Goal: Communication & Community: Answer question/provide support

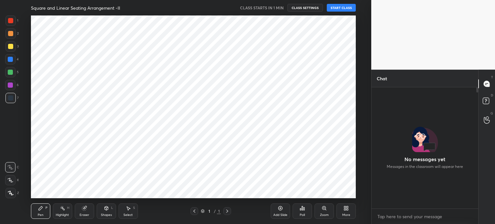
scroll to position [135, 105]
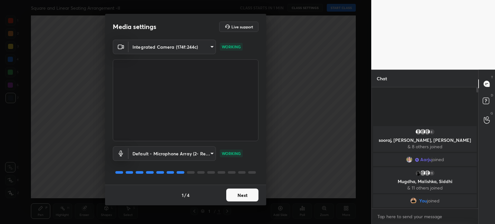
click at [236, 192] on button "Next" at bounding box center [242, 195] width 32 height 13
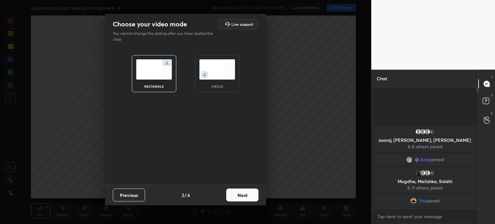
click at [224, 67] on img at bounding box center [217, 69] width 36 height 20
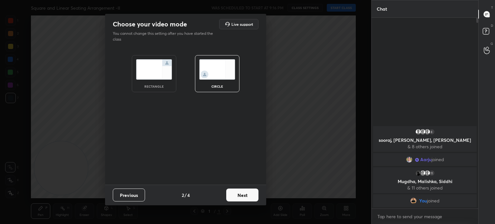
scroll to position [204, 105]
click at [239, 190] on button "Next" at bounding box center [242, 195] width 32 height 13
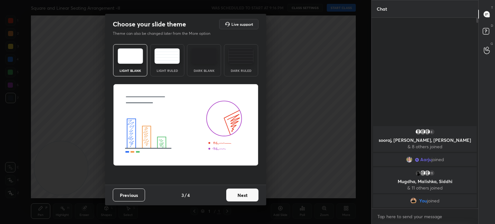
click at [239, 190] on button "Next" at bounding box center [242, 195] width 32 height 13
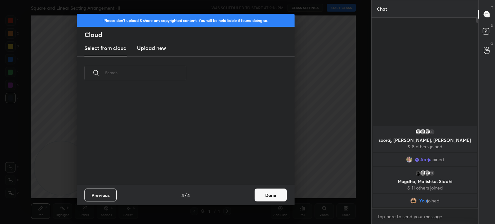
scroll to position [95, 207]
click at [277, 198] on button "Done" at bounding box center [271, 195] width 32 height 13
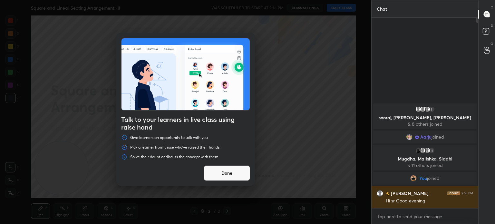
click at [217, 169] on button "Done" at bounding box center [227, 172] width 46 height 15
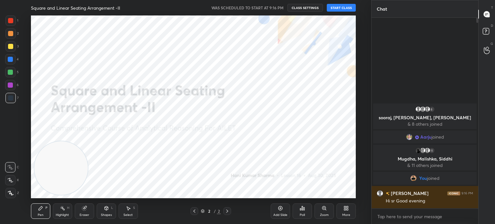
click at [344, 5] on button "START CLASS" at bounding box center [341, 8] width 29 height 8
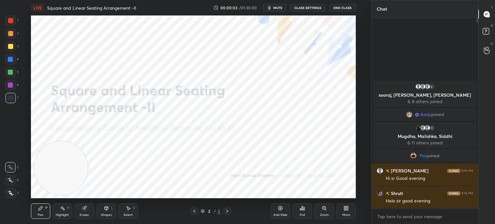
click at [278, 9] on span "mute" at bounding box center [278, 7] width 9 height 5
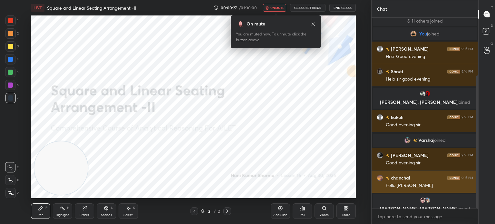
scroll to position [83, 0]
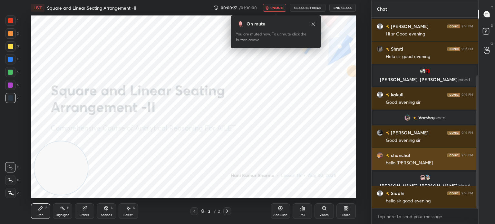
click at [382, 157] on img "grid" at bounding box center [380, 155] width 6 height 6
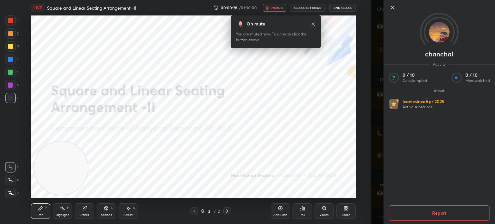
scroll to position [128, 0]
click at [392, 9] on icon at bounding box center [393, 8] width 8 height 8
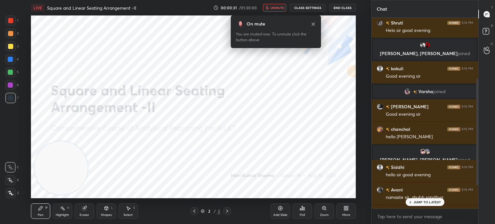
scroll to position [108, 0]
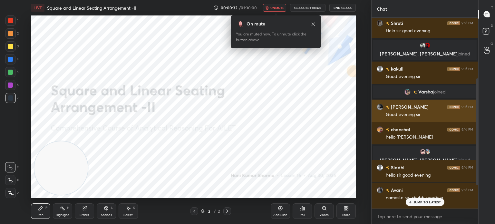
click at [379, 105] on img "grid" at bounding box center [380, 107] width 6 height 6
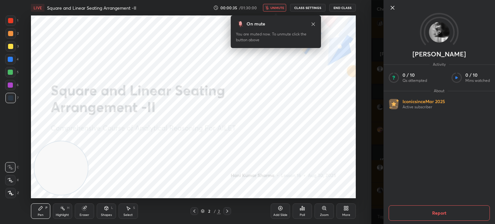
click at [390, 7] on icon at bounding box center [393, 8] width 8 height 8
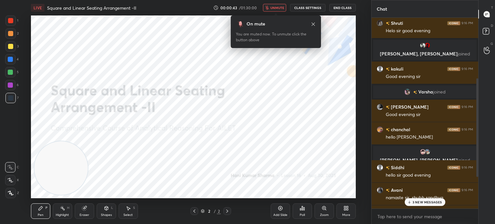
click at [272, 8] on span "unmute" at bounding box center [278, 7] width 14 height 5
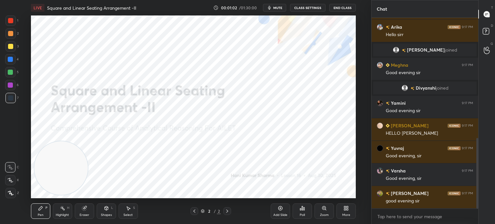
scroll to position [347, 0]
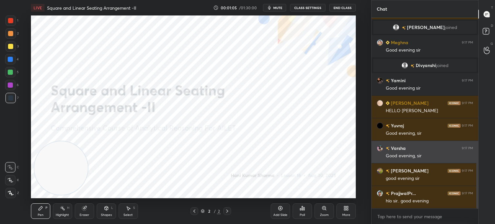
click at [378, 148] on img "grid" at bounding box center [380, 148] width 6 height 6
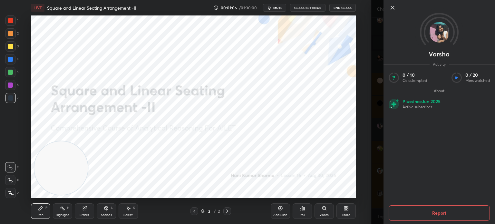
scroll to position [385, 0]
click at [395, 6] on icon at bounding box center [393, 8] width 8 height 8
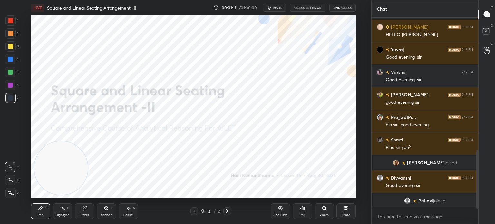
scroll to position [437, 0]
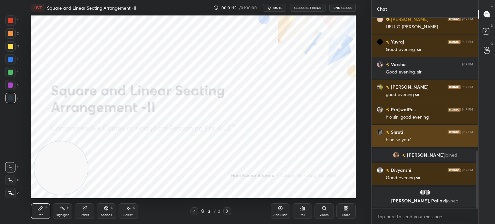
click at [382, 132] on img "grid" at bounding box center [380, 132] width 6 height 6
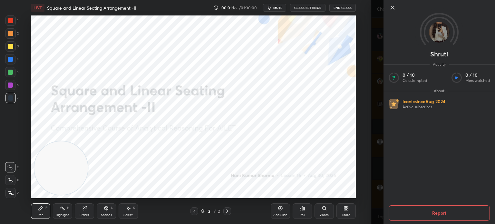
scroll to position [475, 0]
click at [392, 7] on icon at bounding box center [392, 7] width 3 height 3
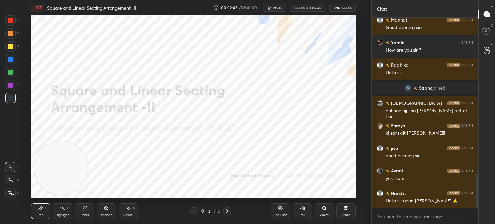
scroll to position [881, 0]
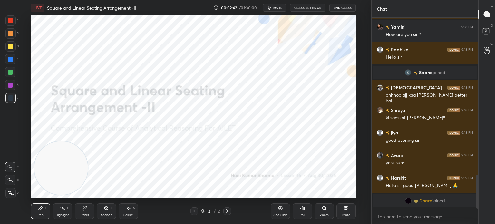
click at [10, 24] on div at bounding box center [10, 20] width 10 height 10
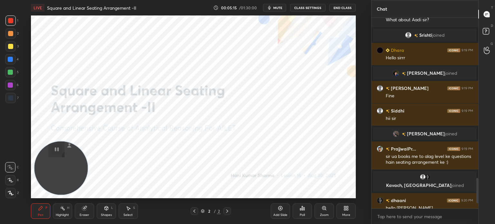
scroll to position [1284, 0]
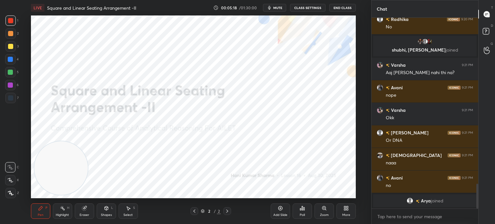
click at [350, 213] on div "More" at bounding box center [346, 211] width 19 height 15
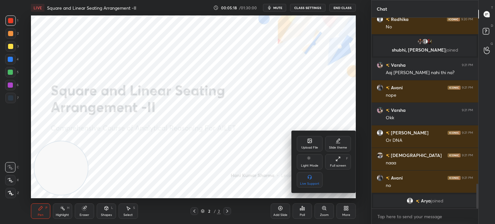
scroll to position [1292, 0]
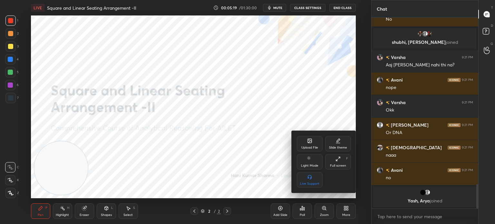
click at [312, 139] on icon at bounding box center [309, 140] width 5 height 5
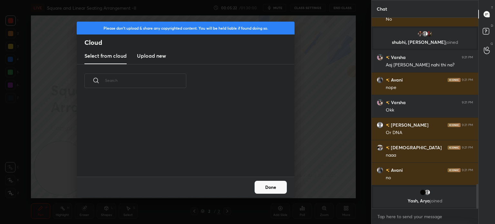
scroll to position [1284, 0]
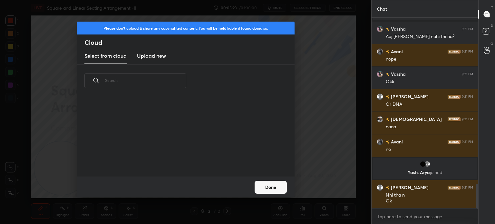
click at [155, 55] on h3 "Upload new" at bounding box center [151, 56] width 29 height 8
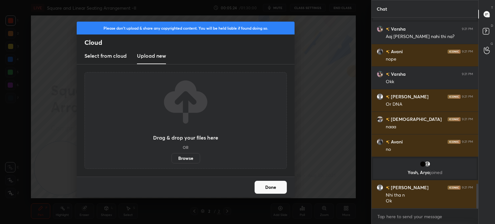
click at [189, 160] on label "Browse" at bounding box center [186, 158] width 29 height 10
click at [172, 160] on input "Browse" at bounding box center [172, 158] width 0 height 10
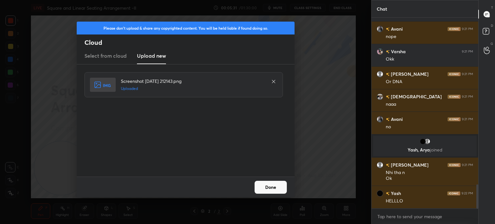
scroll to position [1330, 0]
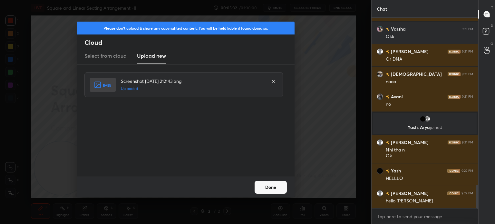
click at [271, 191] on button "Done" at bounding box center [271, 187] width 32 height 13
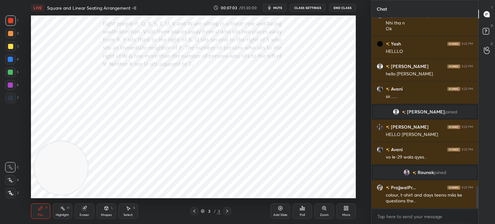
scroll to position [1435, 0]
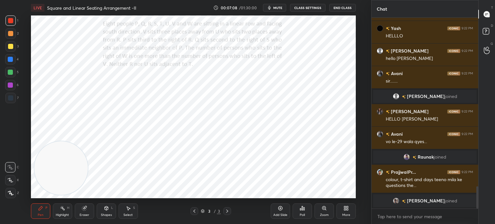
click at [281, 215] on div "Add Slide" at bounding box center [281, 215] width 14 height 3
click at [106, 213] on div "Shapes L" at bounding box center [106, 211] width 19 height 15
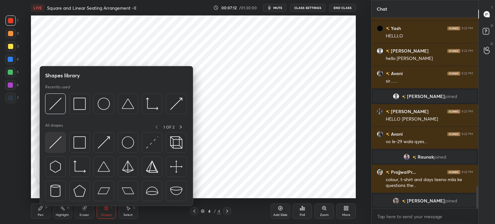
click at [55, 141] on img at bounding box center [55, 142] width 12 height 12
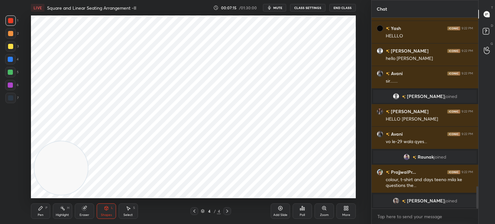
click at [41, 214] on div "Pen" at bounding box center [41, 215] width 6 height 3
click at [10, 193] on icon at bounding box center [10, 193] width 5 height 4
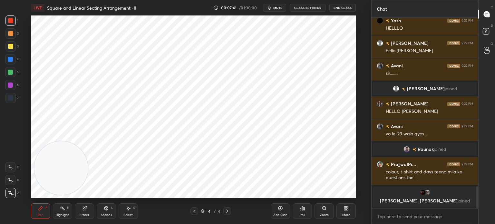
click at [103, 212] on div "Shapes L" at bounding box center [106, 211] width 19 height 15
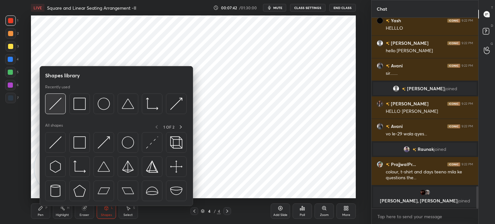
click at [54, 105] on img at bounding box center [55, 104] width 12 height 12
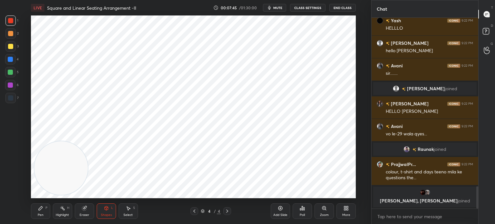
click at [40, 212] on div "Pen P" at bounding box center [40, 211] width 19 height 15
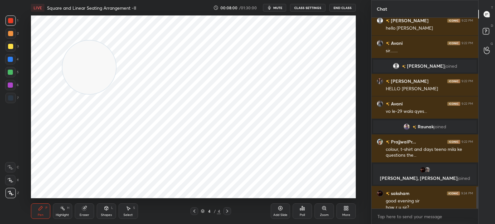
scroll to position [1460, 0]
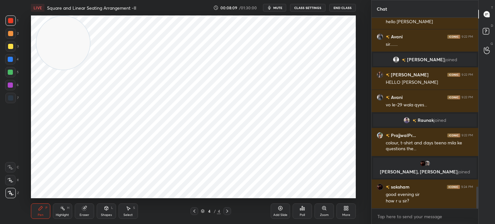
click at [279, 211] on div "Add Slide" at bounding box center [280, 211] width 19 height 15
click at [104, 211] on div "Shapes L" at bounding box center [106, 211] width 19 height 15
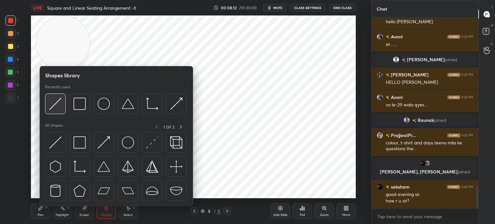
click at [55, 102] on img at bounding box center [55, 104] width 12 height 12
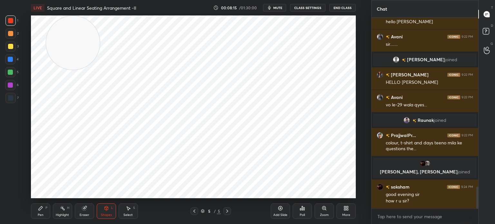
click at [41, 213] on div "Pen P" at bounding box center [40, 211] width 19 height 15
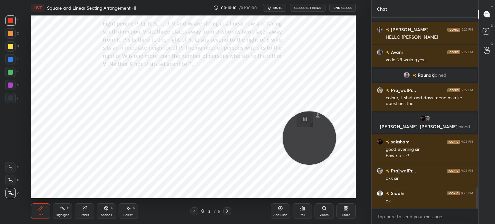
scroll to position [1520, 0]
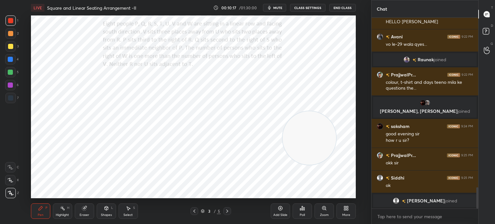
click at [277, 8] on span "mute" at bounding box center [278, 7] width 9 height 5
click at [280, 9] on span "unmute" at bounding box center [278, 7] width 14 height 5
click at [274, 7] on button "mute" at bounding box center [274, 8] width 23 height 8
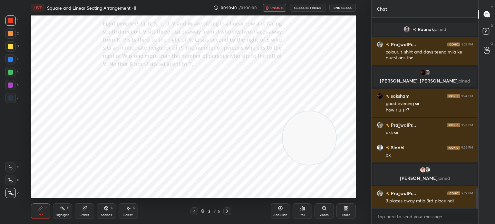
scroll to position [1560, 0]
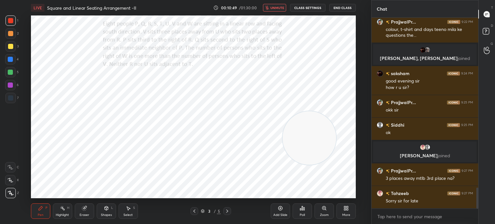
click at [274, 9] on span "unmute" at bounding box center [278, 7] width 14 height 5
click at [271, 5] on icon "button" at bounding box center [269, 7] width 5 height 5
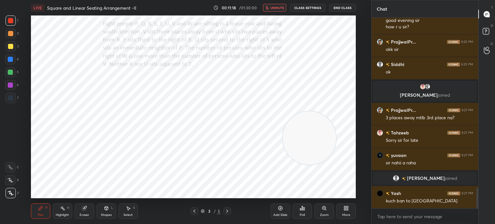
scroll to position [1588, 0]
click at [273, 7] on span "unmute" at bounding box center [278, 7] width 14 height 5
click at [277, 9] on span "mute" at bounding box center [278, 7] width 9 height 5
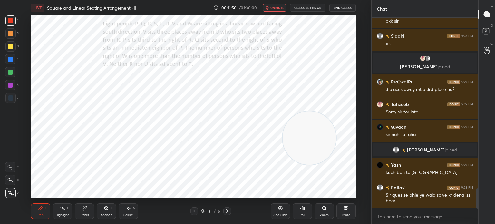
scroll to position [1639, 0]
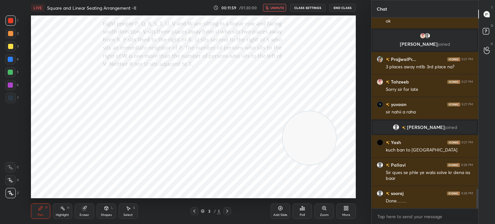
click at [277, 9] on span "unmute" at bounding box center [278, 7] width 14 height 5
click at [277, 9] on span "mute" at bounding box center [278, 7] width 9 height 5
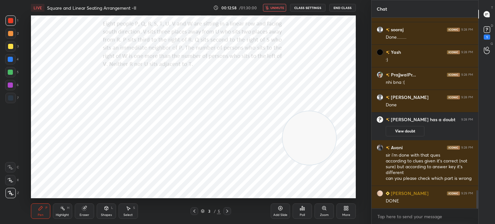
scroll to position [1775, 0]
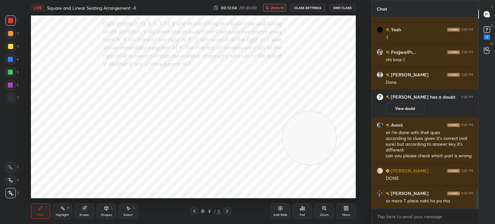
click at [272, 8] on span "unmute" at bounding box center [278, 7] width 14 height 5
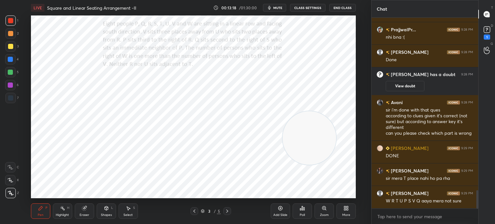
click at [105, 211] on icon at bounding box center [106, 208] width 5 height 5
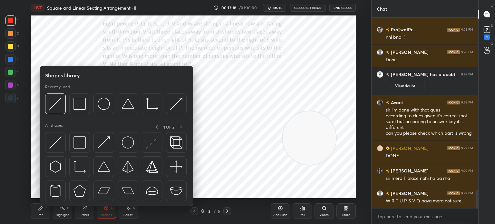
click at [56, 142] on img at bounding box center [55, 142] width 12 height 12
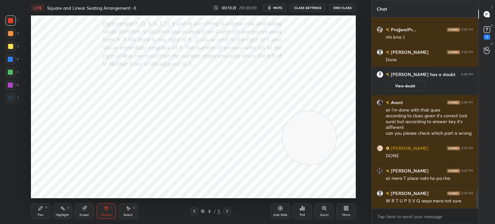
scroll to position [1820, 0]
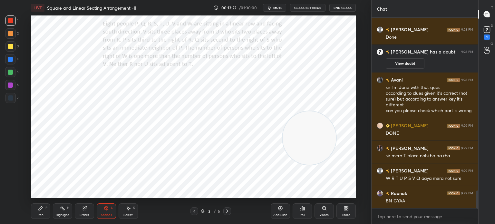
click at [38, 214] on div "Pen" at bounding box center [41, 215] width 6 height 3
click at [81, 209] on div "Eraser" at bounding box center [84, 211] width 19 height 15
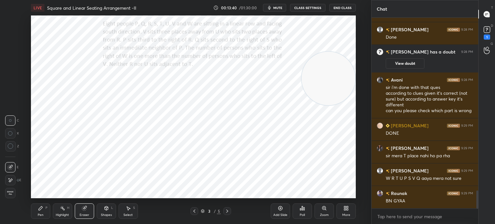
click at [39, 210] on icon at bounding box center [41, 208] width 4 height 4
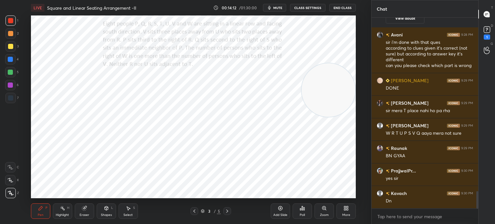
scroll to position [1888, 0]
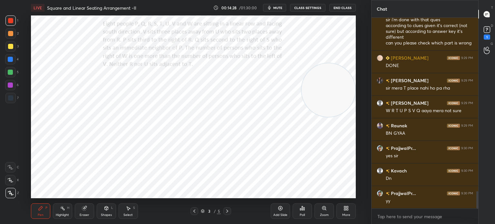
click at [278, 8] on span "mute" at bounding box center [278, 7] width 9 height 5
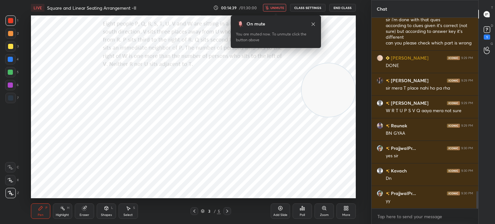
click at [272, 7] on span "unmute" at bounding box center [278, 7] width 14 height 5
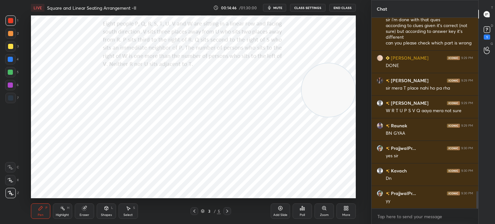
click at [278, 7] on span "mute" at bounding box center [278, 7] width 9 height 5
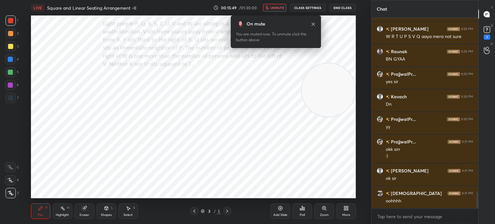
scroll to position [1984, 0]
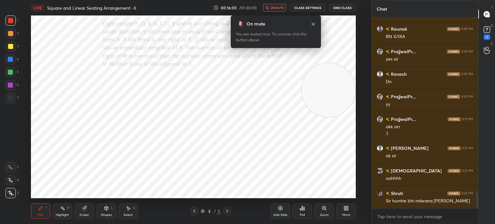
click at [276, 10] on button "unmute" at bounding box center [274, 8] width 23 height 8
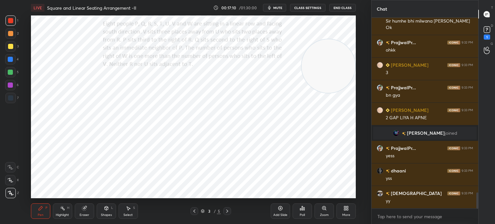
scroll to position [2085, 0]
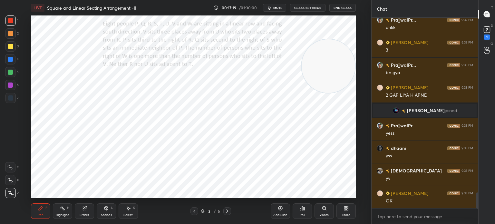
click at [280, 9] on span "mute" at bounding box center [278, 7] width 9 height 5
click at [276, 8] on span "unmute" at bounding box center [278, 7] width 14 height 5
click at [85, 213] on div "Eraser" at bounding box center [84, 211] width 19 height 15
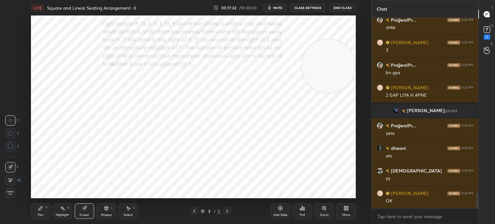
click at [43, 211] on div "Pen P" at bounding box center [40, 211] width 19 height 15
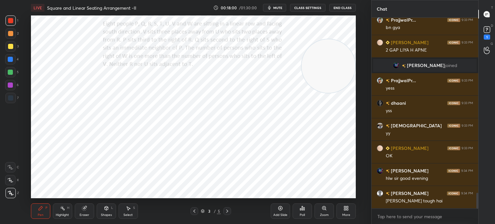
scroll to position [2153, 0]
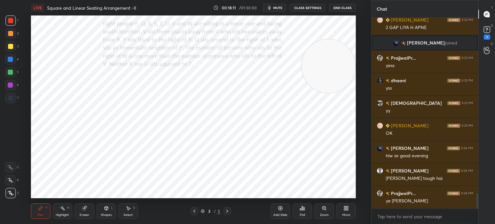
click at [86, 210] on icon at bounding box center [84, 208] width 5 height 5
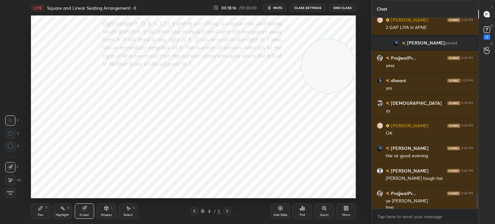
scroll to position [2159, 0]
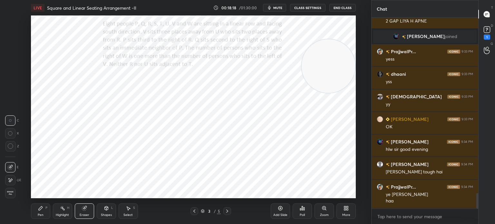
click at [41, 211] on div "Pen P" at bounding box center [40, 211] width 19 height 15
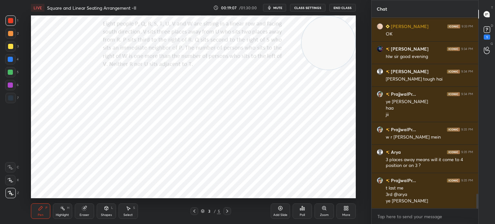
scroll to position [2275, 0]
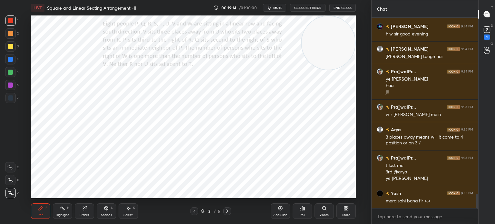
click at [348, 211] on div "More" at bounding box center [346, 211] width 19 height 15
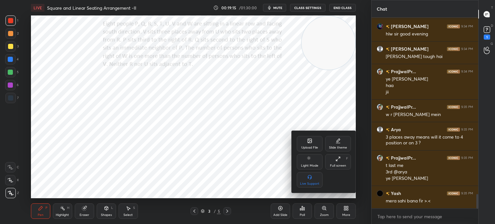
scroll to position [2297, 0]
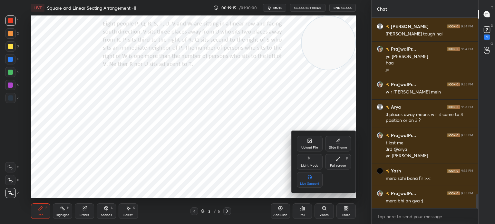
click at [301, 143] on div "Upload File" at bounding box center [310, 143] width 26 height 15
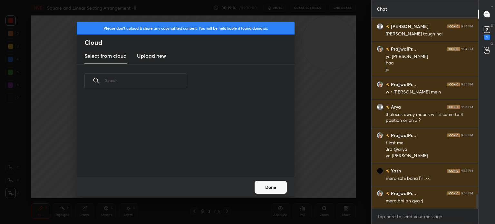
scroll to position [2320, 0]
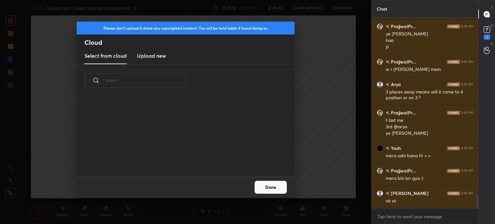
click at [156, 56] on h3 "Upload new" at bounding box center [151, 56] width 29 height 8
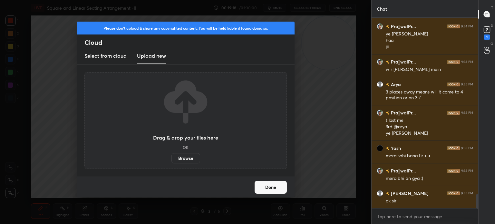
click at [183, 160] on label "Browse" at bounding box center [186, 158] width 29 height 10
click at [172, 160] on input "Browse" at bounding box center [172, 158] width 0 height 10
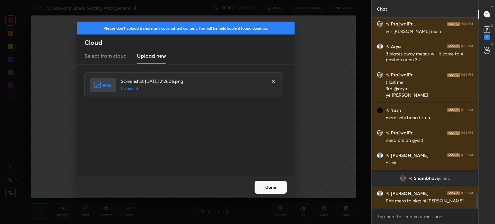
scroll to position [2213, 0]
click at [273, 183] on button "Done" at bounding box center [271, 187] width 32 height 13
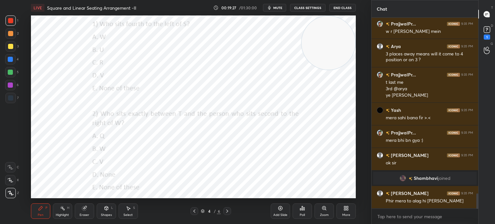
click at [342, 211] on div "More" at bounding box center [346, 211] width 19 height 15
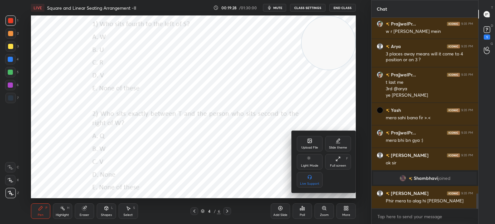
click at [309, 145] on div "Upload File" at bounding box center [310, 143] width 26 height 15
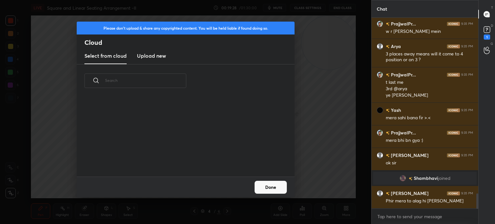
scroll to position [79, 207]
click at [154, 59] on h3 "Upload new" at bounding box center [151, 56] width 29 height 8
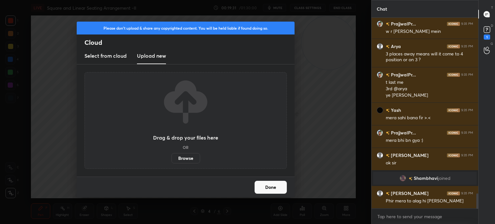
click at [184, 158] on label "Browse" at bounding box center [186, 158] width 29 height 10
click at [172, 158] on input "Browse" at bounding box center [172, 158] width 0 height 10
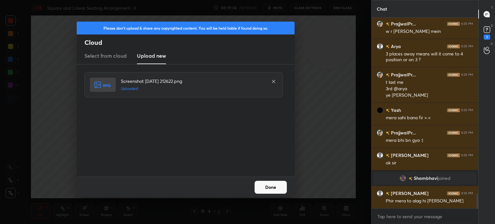
click at [264, 193] on button "Done" at bounding box center [271, 187] width 32 height 13
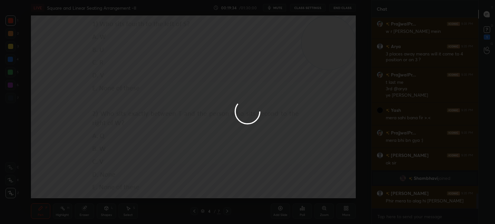
scroll to position [2236, 0]
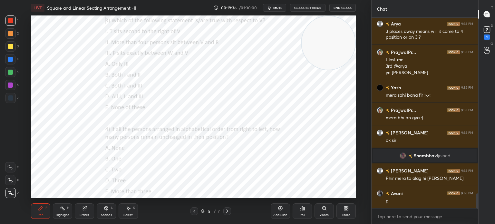
click at [347, 207] on icon at bounding box center [348, 207] width 2 height 2
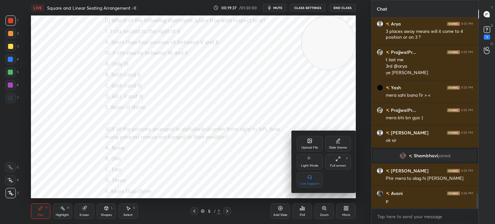
click at [305, 146] on div "Upload File" at bounding box center [310, 147] width 17 height 3
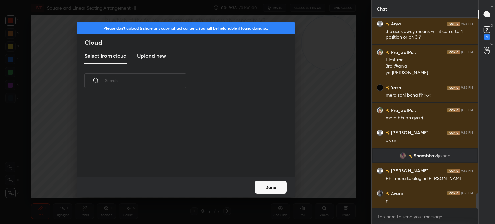
scroll to position [79, 207]
click at [154, 61] on new "Upload new" at bounding box center [151, 56] width 29 height 16
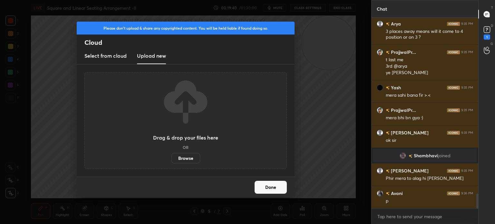
click at [184, 156] on label "Browse" at bounding box center [186, 158] width 29 height 10
click at [172, 156] on input "Browse" at bounding box center [172, 158] width 0 height 10
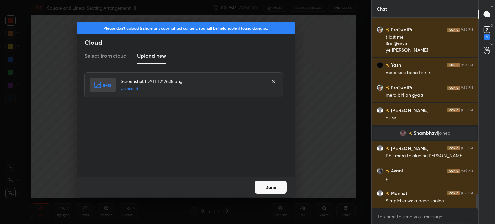
click at [267, 185] on button "Done" at bounding box center [271, 187] width 32 height 13
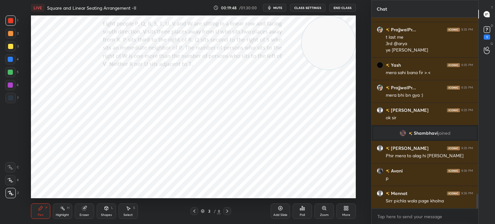
click at [283, 5] on button "mute" at bounding box center [274, 8] width 23 height 8
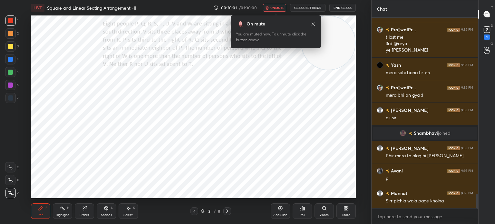
click at [279, 9] on span "unmute" at bounding box center [278, 7] width 14 height 5
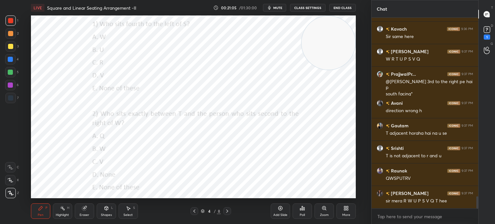
scroll to position [2746, 0]
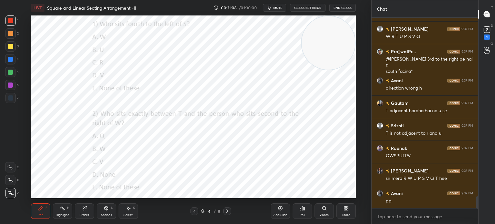
click at [272, 7] on icon "button" at bounding box center [269, 7] width 5 height 5
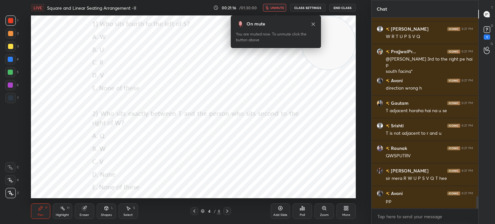
scroll to position [2769, 0]
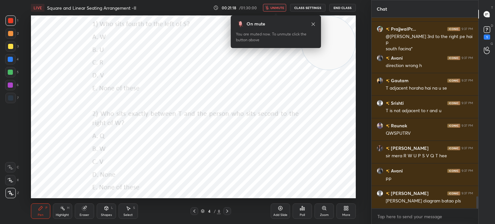
click at [302, 213] on div "Poll" at bounding box center [302, 211] width 19 height 15
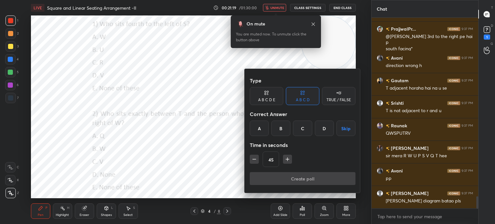
click at [269, 97] on div "A B C D E" at bounding box center [267, 96] width 34 height 18
click at [293, 128] on div "C" at bounding box center [293, 128] width 15 height 15
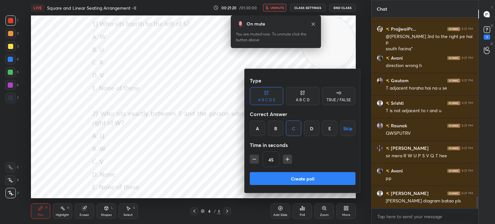
click at [253, 158] on icon "button" at bounding box center [254, 159] width 6 height 6
type input "30"
click at [278, 175] on button "Create poll" at bounding box center [303, 178] width 106 height 13
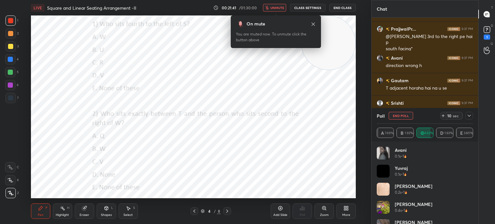
scroll to position [2825, 0]
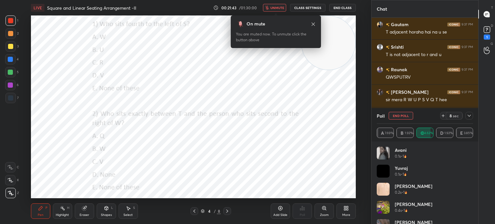
click at [400, 116] on button "End Poll" at bounding box center [401, 116] width 25 height 8
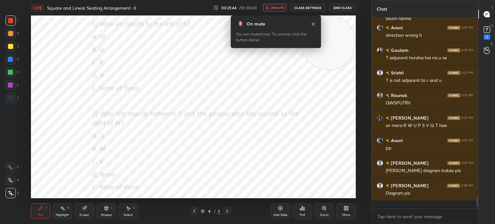
scroll to position [0, 0]
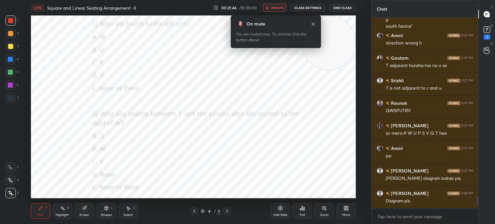
click at [304, 213] on div "Poll" at bounding box center [302, 211] width 19 height 15
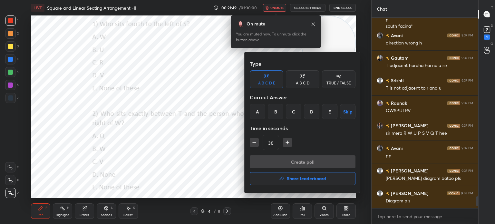
click at [294, 111] on div "C" at bounding box center [293, 111] width 15 height 15
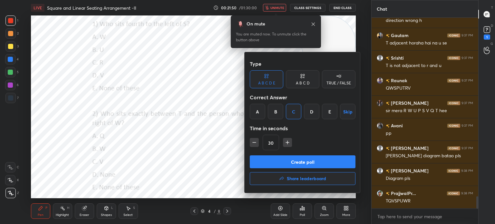
click at [311, 161] on button "Create poll" at bounding box center [303, 161] width 106 height 13
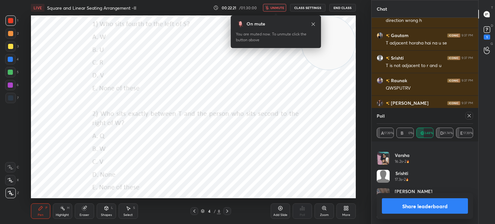
click at [469, 116] on icon at bounding box center [469, 115] width 5 height 5
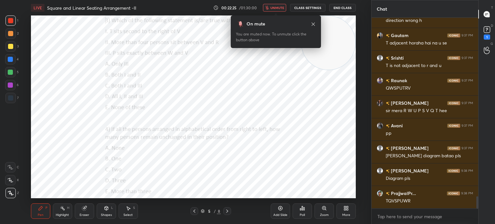
click at [273, 7] on span "unmute" at bounding box center [278, 7] width 14 height 5
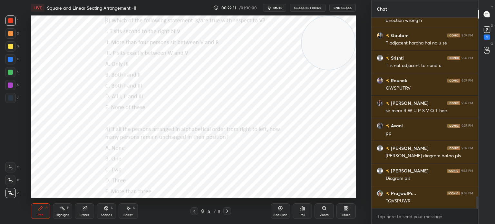
click at [305, 213] on div "Poll" at bounding box center [302, 211] width 19 height 15
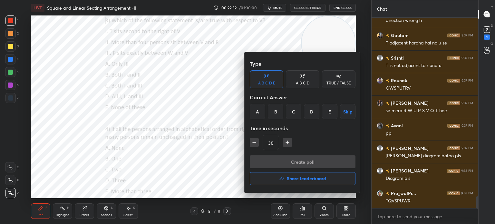
click at [293, 114] on div "C" at bounding box center [293, 111] width 15 height 15
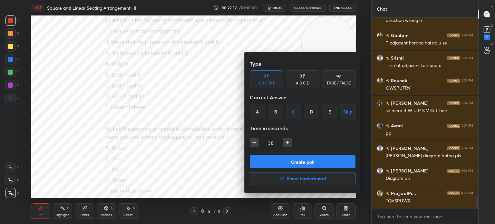
click at [288, 158] on button "Create poll" at bounding box center [303, 161] width 106 height 13
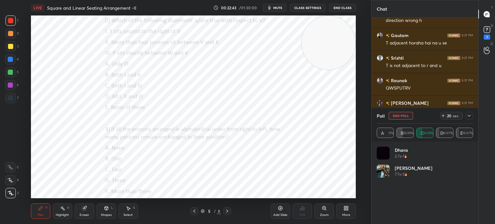
click at [443, 116] on icon at bounding box center [443, 115] width 5 height 5
click at [275, 7] on span "mute" at bounding box center [278, 7] width 9 height 5
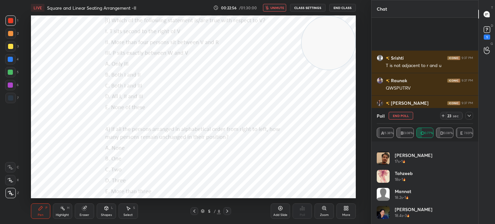
scroll to position [2870, 0]
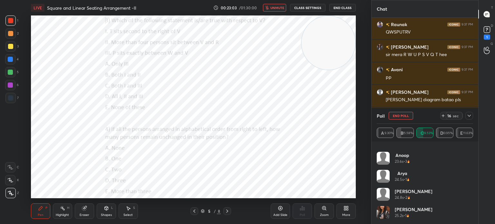
click at [275, 8] on span "unmute" at bounding box center [278, 7] width 14 height 5
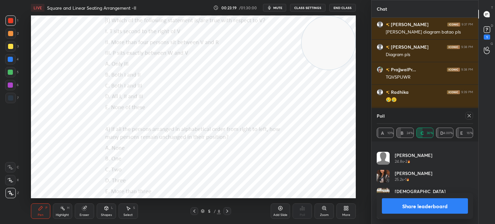
click at [468, 116] on icon at bounding box center [469, 115] width 5 height 5
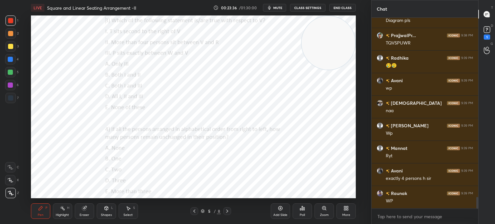
click at [300, 209] on icon at bounding box center [302, 208] width 5 height 5
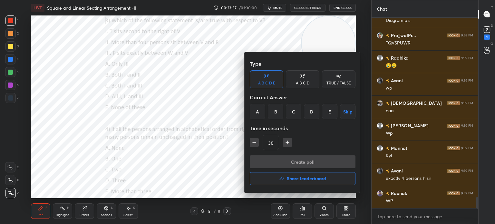
click at [308, 110] on div "D" at bounding box center [311, 111] width 15 height 15
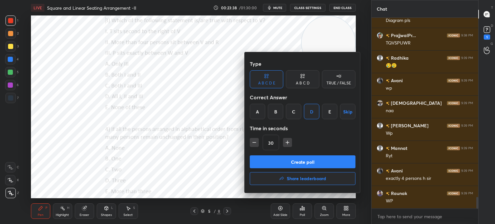
click at [292, 161] on button "Create poll" at bounding box center [303, 161] width 106 height 13
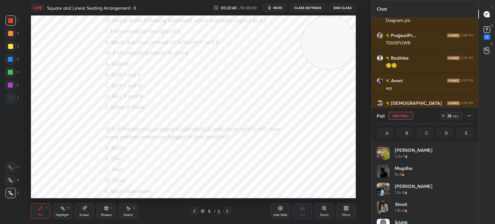
click at [275, 9] on span "mute" at bounding box center [278, 7] width 9 height 5
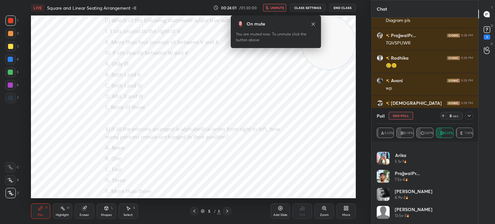
click at [276, 9] on span "unmute" at bounding box center [278, 7] width 14 height 5
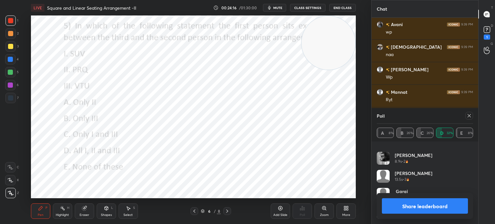
click at [469, 115] on icon at bounding box center [469, 115] width 5 height 5
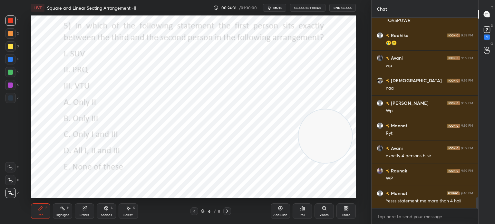
click at [302, 214] on div "Poll" at bounding box center [302, 215] width 5 height 3
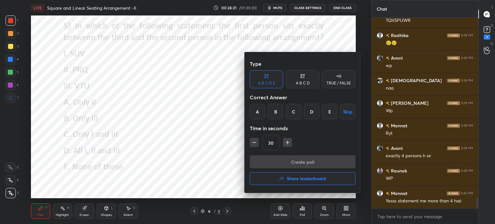
click at [258, 113] on div "A" at bounding box center [257, 111] width 15 height 15
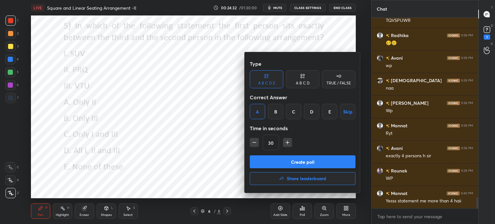
click at [288, 159] on button "Create poll" at bounding box center [303, 161] width 106 height 13
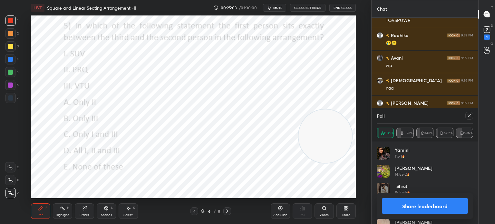
click at [467, 116] on icon at bounding box center [469, 115] width 5 height 5
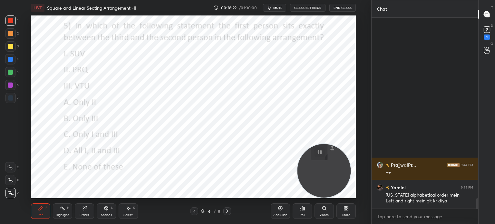
scroll to position [2981, 0]
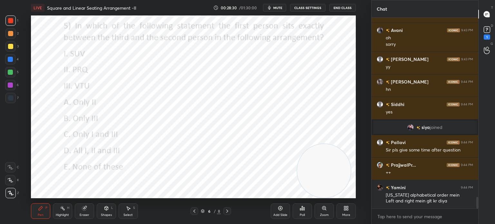
click at [276, 5] on button "mute" at bounding box center [274, 8] width 23 height 8
click at [343, 208] on div "More" at bounding box center [346, 211] width 19 height 15
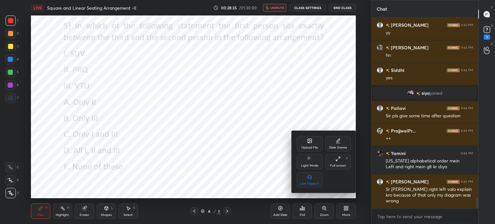
click at [304, 137] on div "Upload File" at bounding box center [310, 143] width 26 height 15
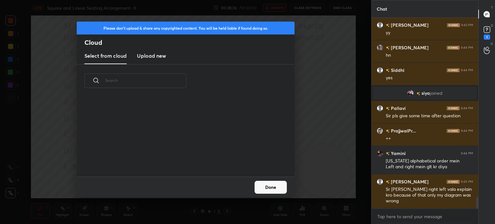
scroll to position [79, 207]
click at [148, 58] on h3 "Upload new" at bounding box center [151, 56] width 29 height 8
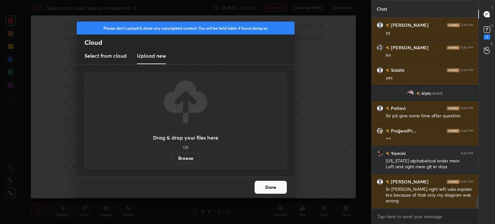
scroll to position [3044, 0]
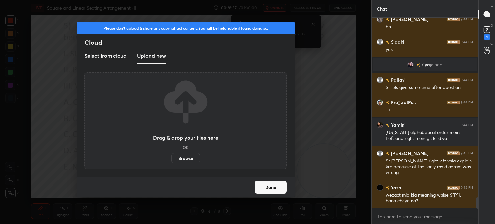
click at [181, 161] on label "Browse" at bounding box center [186, 158] width 29 height 10
click at [172, 161] on input "Browse" at bounding box center [172, 158] width 0 height 10
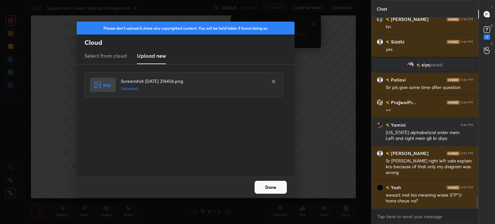
click at [265, 189] on button "Done" at bounding box center [271, 187] width 32 height 13
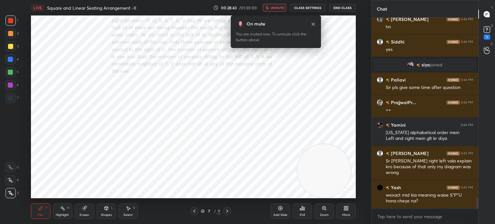
click at [277, 7] on span "unmute" at bounding box center [278, 7] width 14 height 5
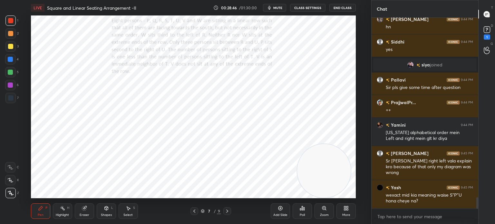
click at [105, 214] on div "Shapes" at bounding box center [106, 215] width 11 height 3
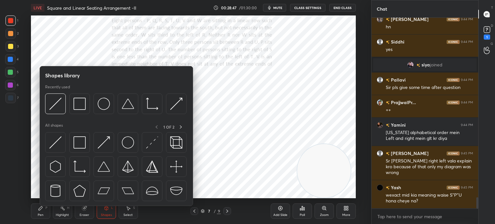
click at [54, 144] on img at bounding box center [55, 142] width 12 height 12
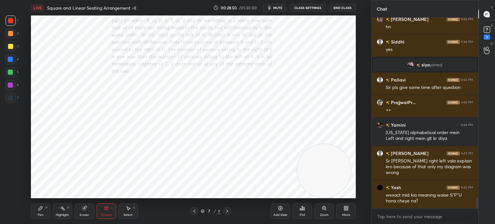
click at [41, 210] on icon at bounding box center [40, 208] width 5 height 5
click at [85, 209] on icon at bounding box center [84, 208] width 4 height 4
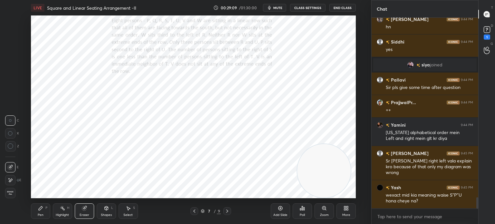
click at [37, 213] on div "Pen P" at bounding box center [40, 211] width 19 height 15
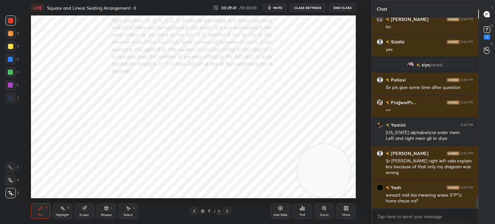
click at [91, 200] on div "Pen P Highlight H Eraser Shapes L Select S 7 / 9 Add Slide Poll Zoom More" at bounding box center [193, 211] width 325 height 26
click at [89, 212] on div "Eraser" at bounding box center [84, 211] width 19 height 15
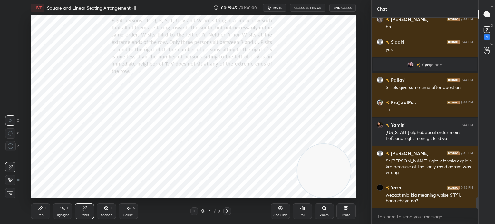
scroll to position [3066, 0]
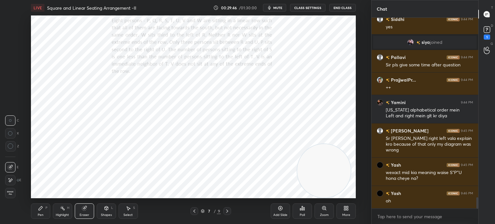
click at [12, 180] on icon at bounding box center [11, 180] width 4 height 3
click at [40, 213] on div "Pen P" at bounding box center [40, 211] width 19 height 15
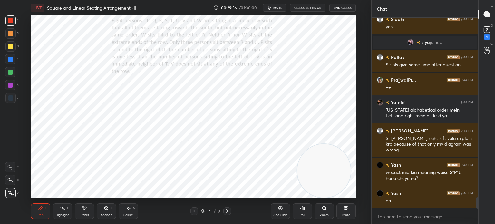
click at [285, 6] on button "mute" at bounding box center [274, 8] width 23 height 8
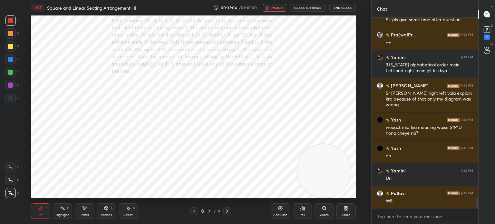
scroll to position [3134, 0]
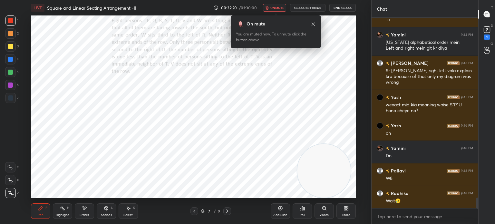
click at [274, 7] on span "unmute" at bounding box center [278, 7] width 14 height 5
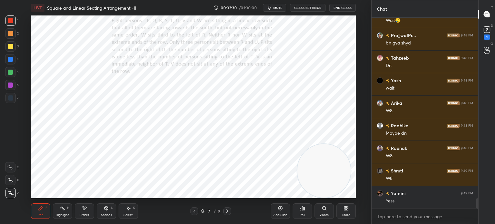
scroll to position [3337, 0]
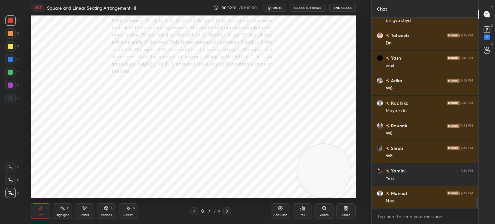
click at [274, 7] on button "mute" at bounding box center [274, 8] width 23 height 8
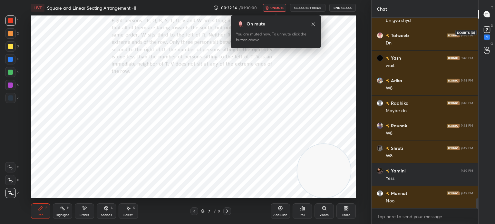
click at [485, 33] on icon at bounding box center [488, 30] width 10 height 10
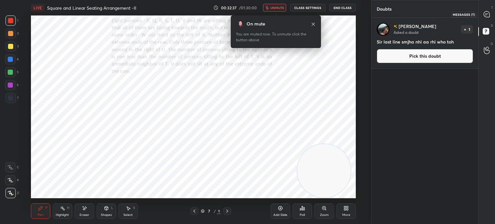
click at [486, 12] on icon at bounding box center [487, 14] width 6 height 6
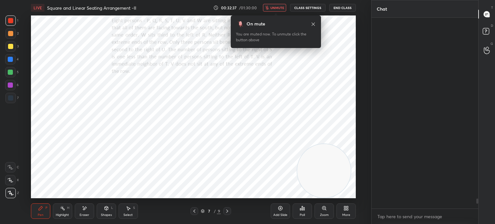
scroll to position [189, 105]
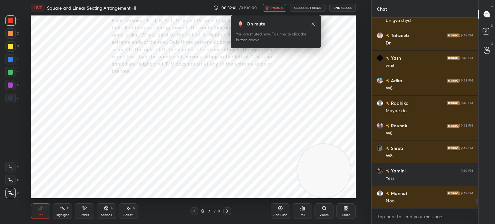
click at [487, 25] on div "D Doubts (D)" at bounding box center [487, 32] width 16 height 18
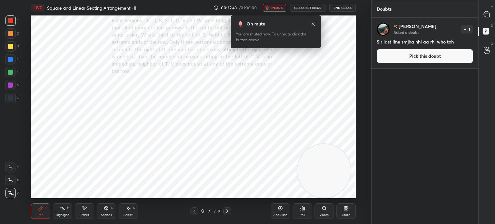
click at [276, 7] on span "unmute" at bounding box center [278, 7] width 14 height 5
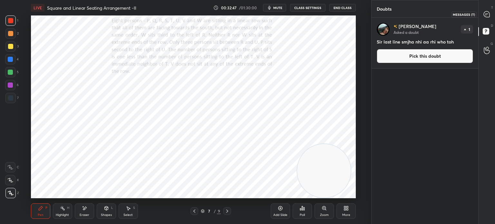
click at [485, 16] on icon at bounding box center [487, 14] width 6 height 6
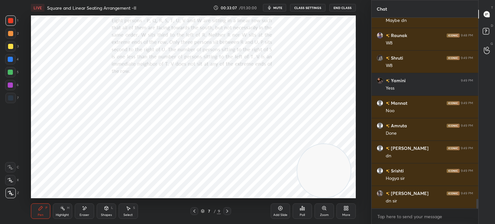
scroll to position [3565, 0]
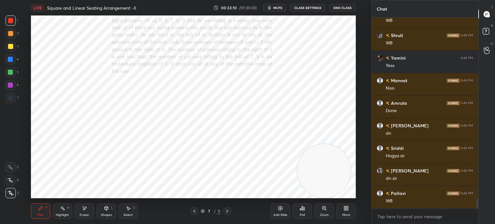
click at [275, 7] on span "mute" at bounding box center [278, 7] width 9 height 5
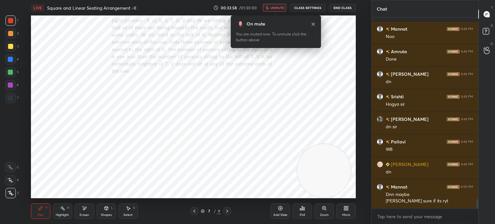
scroll to position [3640, 0]
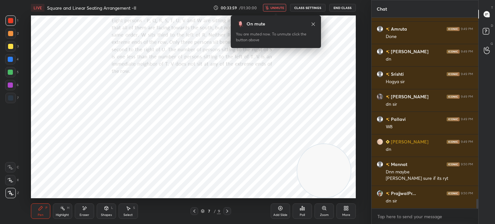
click at [341, 210] on div "More" at bounding box center [346, 211] width 19 height 15
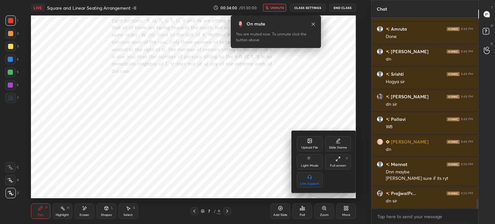
scroll to position [3655, 0]
click at [311, 141] on icon at bounding box center [310, 142] width 4 height 2
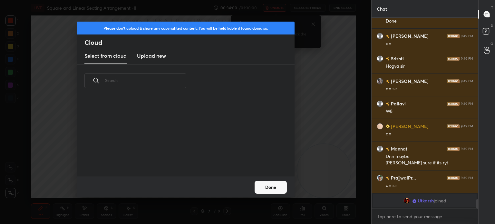
scroll to position [79, 207]
click at [154, 56] on h3 "Upload new" at bounding box center [151, 56] width 29 height 8
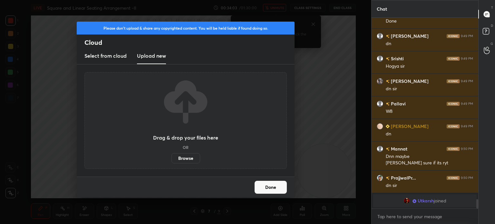
click at [179, 156] on label "Browse" at bounding box center [186, 158] width 29 height 10
click at [172, 156] on input "Browse" at bounding box center [172, 158] width 0 height 10
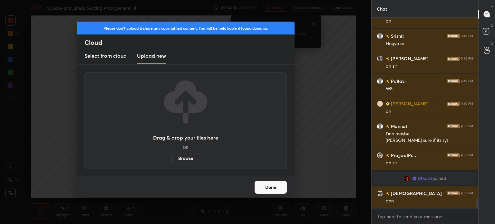
scroll to position [3385, 0]
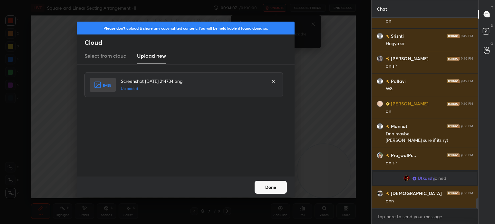
click at [276, 191] on button "Done" at bounding box center [271, 187] width 32 height 13
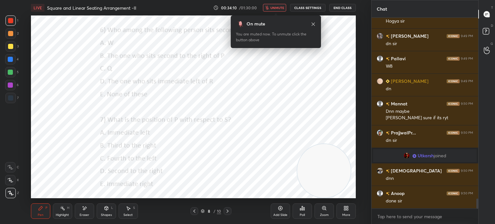
click at [344, 211] on div "More" at bounding box center [346, 211] width 19 height 15
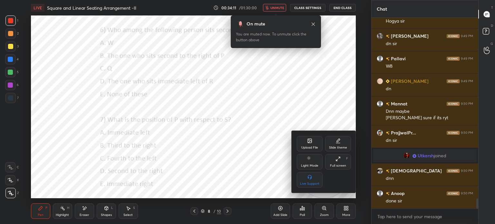
click at [303, 139] on div "Upload File" at bounding box center [310, 143] width 26 height 15
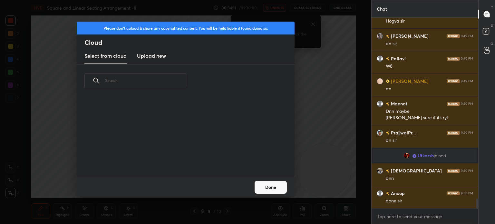
scroll to position [79, 207]
click at [155, 58] on h3 "Upload new" at bounding box center [151, 56] width 29 height 8
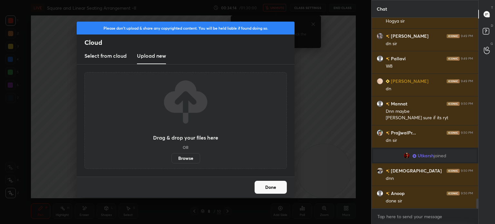
click at [181, 158] on label "Browse" at bounding box center [186, 158] width 29 height 10
click at [172, 158] on input "Browse" at bounding box center [172, 158] width 0 height 10
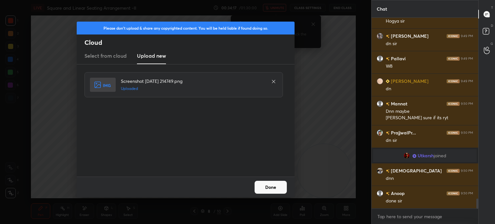
click at [274, 189] on button "Done" at bounding box center [271, 187] width 32 height 13
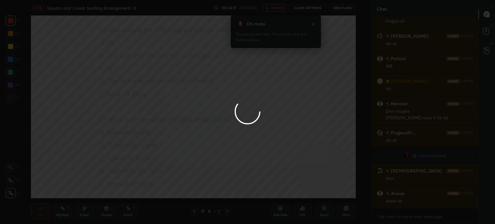
scroll to position [3431, 0]
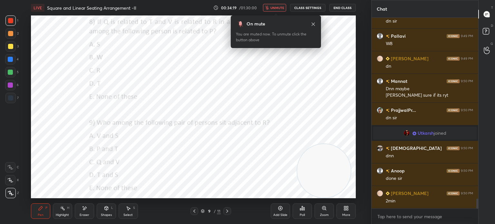
click at [347, 210] on icon at bounding box center [348, 210] width 2 height 2
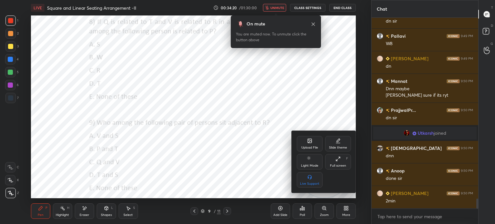
click at [301, 142] on div "Upload File" at bounding box center [310, 143] width 26 height 15
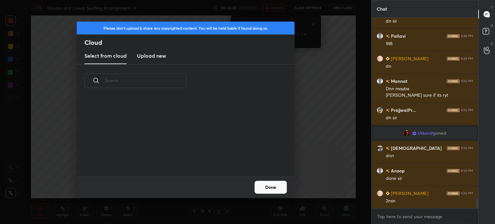
scroll to position [79, 207]
click at [154, 62] on new "Upload new" at bounding box center [151, 56] width 29 height 16
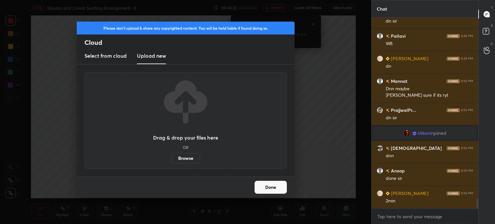
scroll to position [3453, 0]
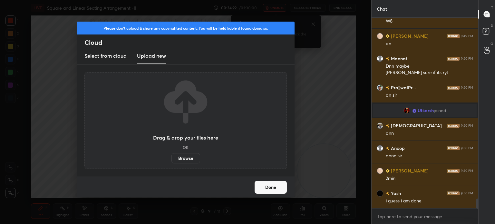
click at [190, 159] on label "Browse" at bounding box center [186, 158] width 29 height 10
click at [172, 159] on input "Browse" at bounding box center [172, 158] width 0 height 10
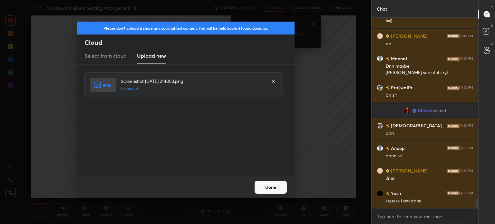
click at [269, 191] on button "Done" at bounding box center [271, 187] width 32 height 13
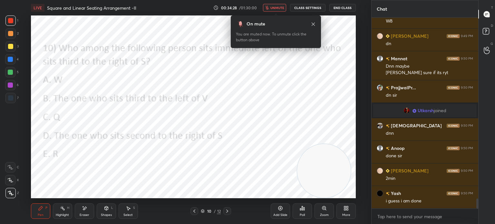
click at [281, 6] on span "unmute" at bounding box center [278, 7] width 14 height 5
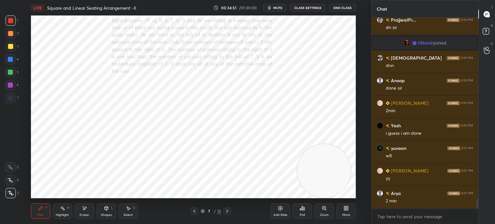
scroll to position [3543, 0]
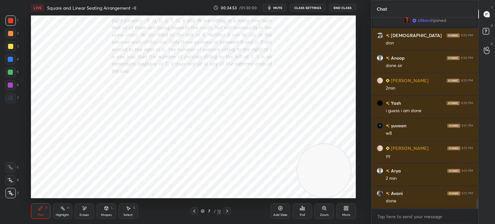
click at [279, 7] on span "mute" at bounding box center [278, 7] width 9 height 5
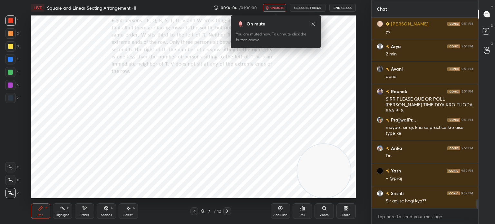
scroll to position [3674, 0]
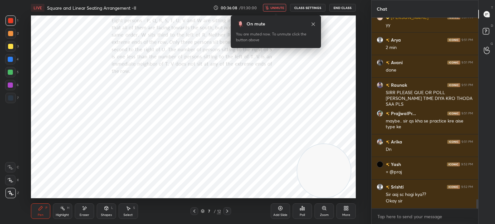
click at [276, 10] on button "unmute" at bounding box center [274, 8] width 23 height 8
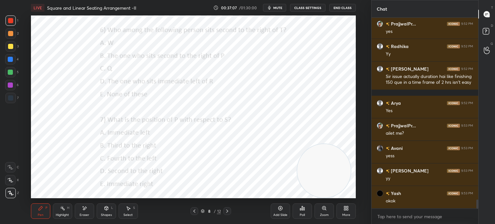
scroll to position [3889, 0]
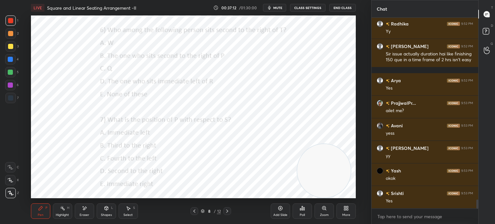
click at [302, 212] on div "Poll" at bounding box center [302, 211] width 19 height 15
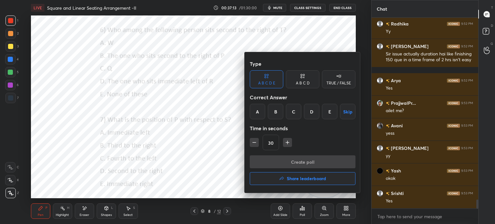
click at [291, 113] on div "C" at bounding box center [293, 111] width 15 height 15
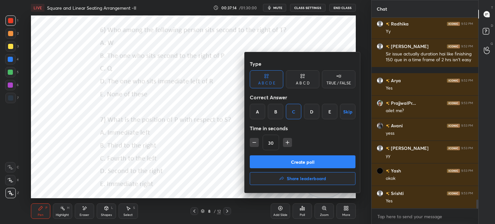
click at [272, 159] on button "Create poll" at bounding box center [303, 161] width 106 height 13
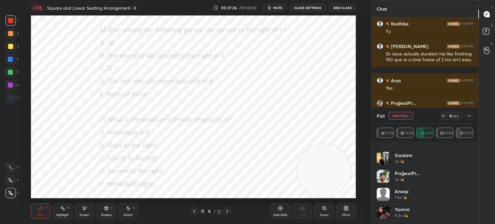
scroll to position [248, 0]
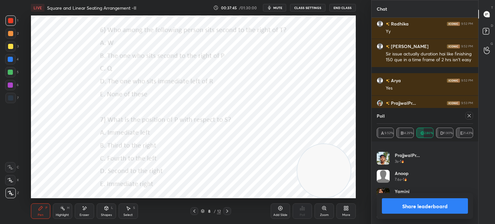
click at [414, 204] on button "Share leaderboard" at bounding box center [425, 205] width 86 height 15
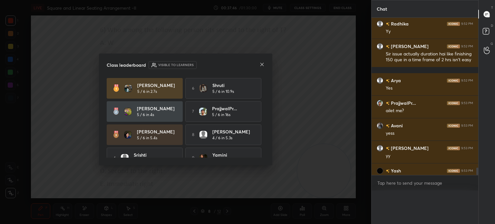
scroll to position [2, 2]
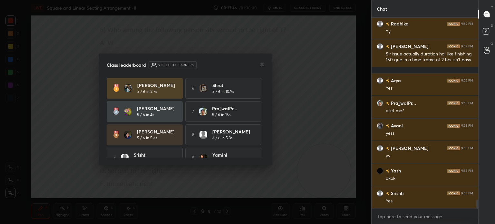
click at [262, 65] on icon at bounding box center [262, 64] width 5 height 5
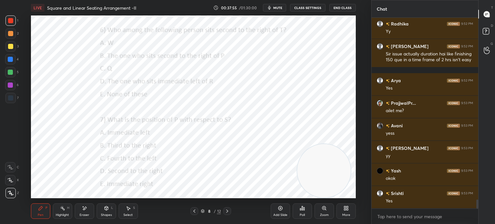
click at [302, 214] on div "Poll" at bounding box center [302, 215] width 5 height 3
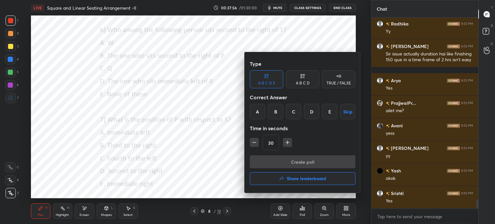
click at [256, 108] on div "A" at bounding box center [257, 111] width 15 height 15
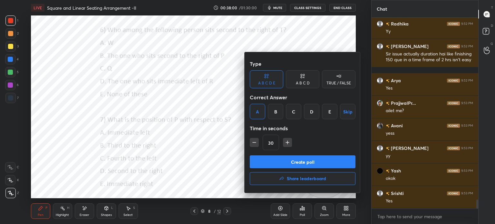
click at [260, 154] on div "Type A B C D E A B C D TRUE / FALSE Correct Answer A B C D E Skip Time in secon…" at bounding box center [303, 106] width 106 height 98
click at [281, 162] on button "Create poll" at bounding box center [303, 161] width 106 height 13
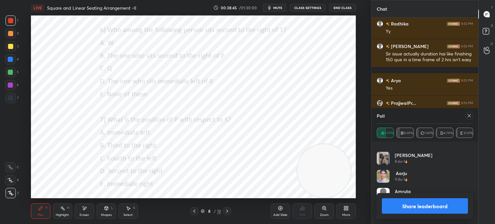
click at [399, 207] on button "Share leaderboard" at bounding box center [425, 205] width 86 height 15
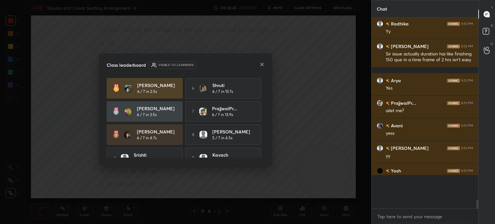
scroll to position [194, 105]
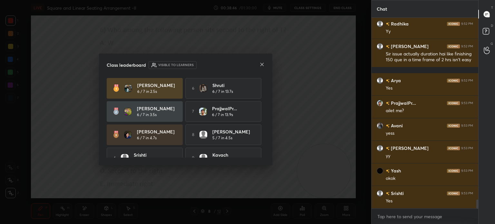
click at [263, 65] on icon at bounding box center [262, 64] width 5 height 5
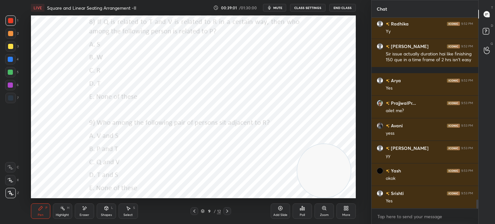
click at [303, 214] on div "Poll" at bounding box center [302, 215] width 5 height 3
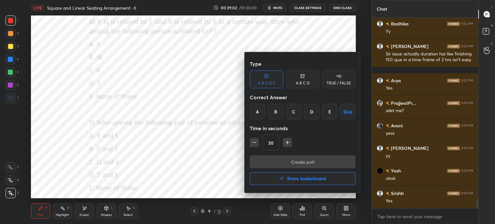
click at [293, 109] on div "C" at bounding box center [293, 111] width 15 height 15
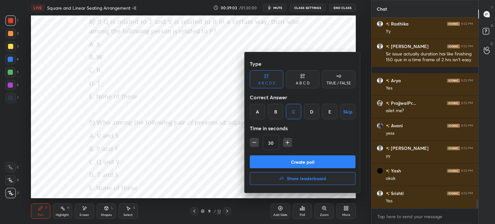
click at [291, 160] on button "Create poll" at bounding box center [303, 161] width 106 height 13
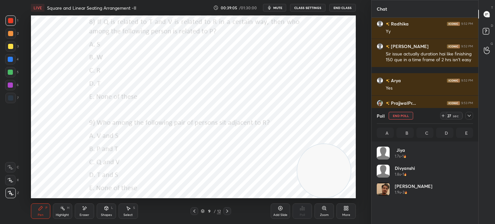
scroll to position [2, 2]
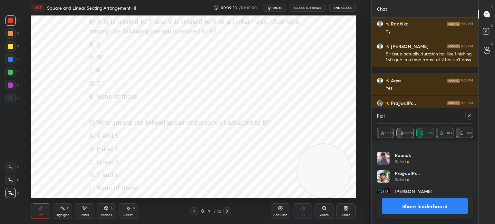
click at [378, 172] on img "grid" at bounding box center [383, 176] width 13 height 13
click at [393, 205] on button "Share leaderboard" at bounding box center [425, 205] width 86 height 15
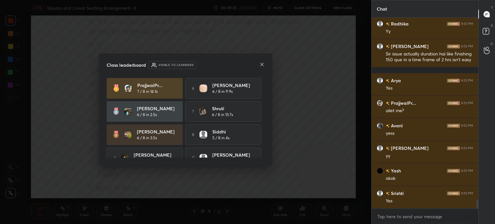
click at [261, 65] on icon at bounding box center [262, 64] width 5 height 5
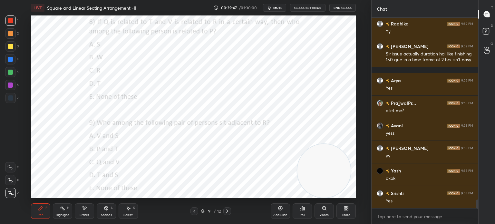
click at [304, 212] on div "Poll" at bounding box center [302, 211] width 19 height 15
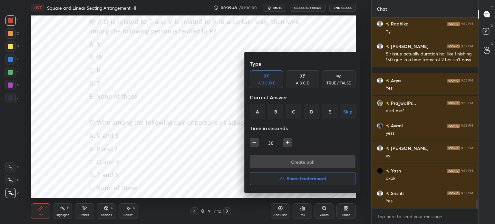
click at [313, 112] on div "D" at bounding box center [311, 111] width 15 height 15
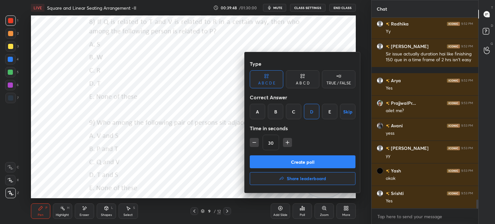
click at [293, 160] on button "Create poll" at bounding box center [303, 161] width 106 height 13
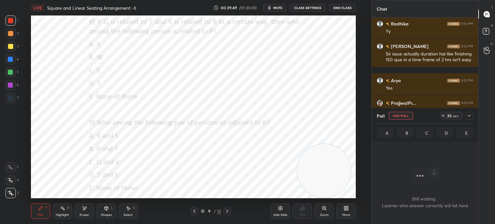
scroll to position [168, 105]
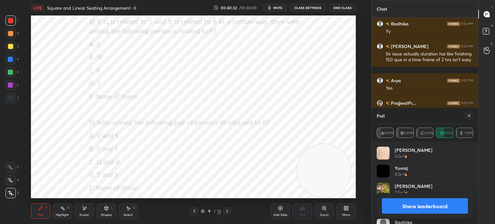
click at [403, 212] on button "Share leaderboard" at bounding box center [425, 205] width 86 height 15
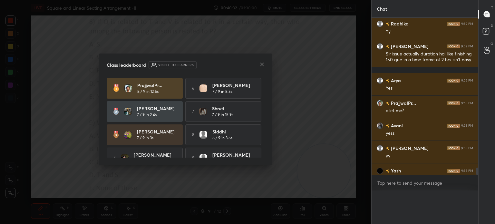
scroll to position [0, 2]
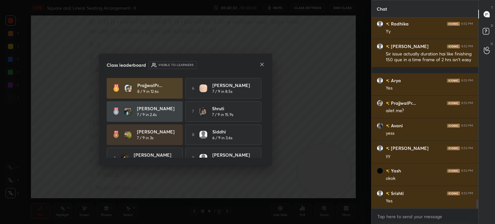
click at [261, 65] on icon at bounding box center [262, 64] width 5 height 5
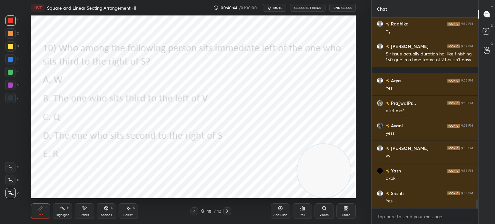
click at [303, 213] on div "Poll" at bounding box center [302, 211] width 19 height 15
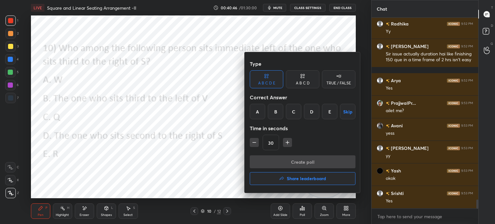
click at [310, 112] on div "D" at bounding box center [311, 111] width 15 height 15
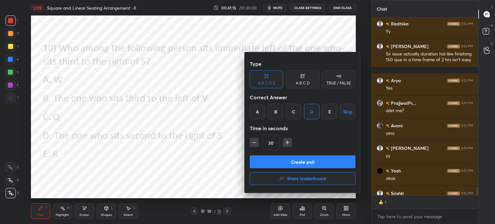
scroll to position [2, 2]
click at [298, 158] on button "Create poll" at bounding box center [303, 161] width 106 height 13
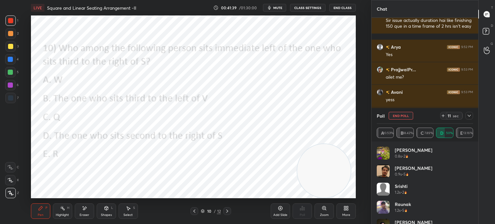
scroll to position [3945, 0]
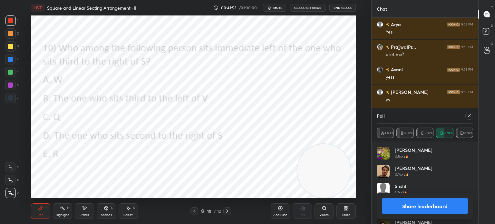
click at [394, 204] on button "Share leaderboard" at bounding box center [425, 205] width 86 height 15
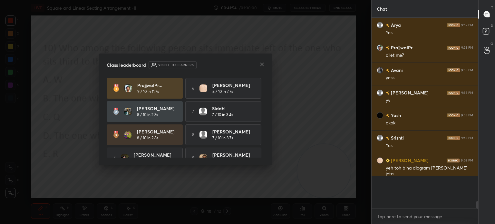
scroll to position [2, 2]
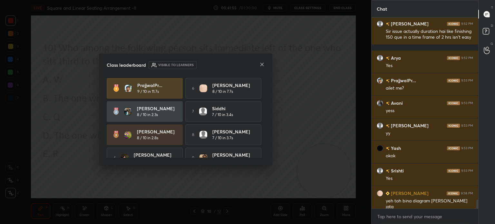
click at [262, 67] on icon at bounding box center [262, 64] width 5 height 5
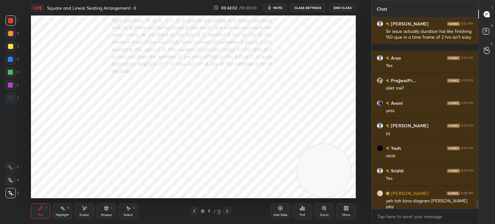
click at [84, 212] on div "Eraser" at bounding box center [84, 211] width 19 height 15
click at [41, 213] on div "Pen P" at bounding box center [40, 211] width 19 height 15
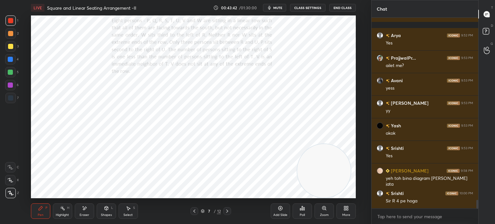
scroll to position [3957, 0]
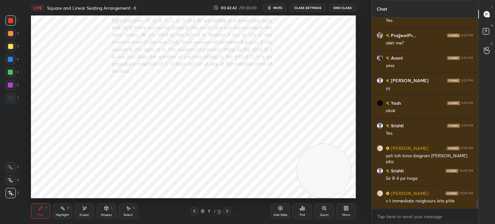
click at [88, 213] on div "Eraser" at bounding box center [84, 211] width 19 height 15
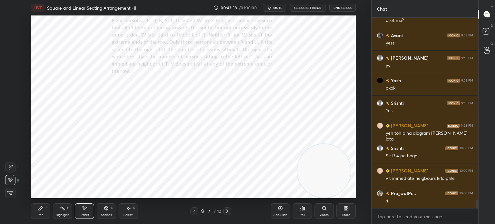
click at [41, 213] on div "Pen P" at bounding box center [40, 211] width 19 height 15
click at [85, 214] on div "Eraser" at bounding box center [85, 215] width 10 height 3
click at [41, 214] on div "Pen" at bounding box center [41, 215] width 6 height 3
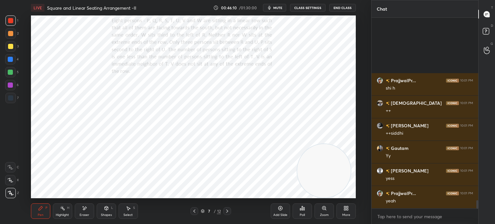
scroll to position [4228, 0]
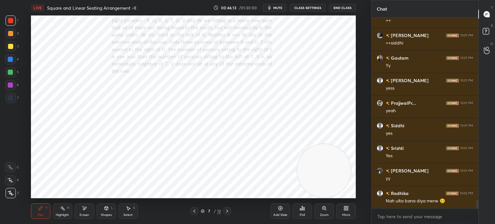
click at [344, 213] on div "More" at bounding box center [346, 211] width 19 height 15
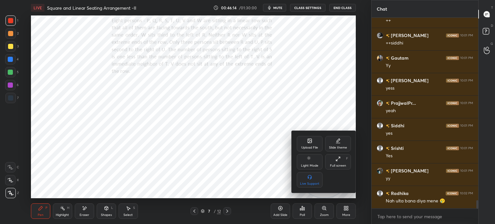
click at [304, 143] on div "Upload File" at bounding box center [310, 143] width 26 height 15
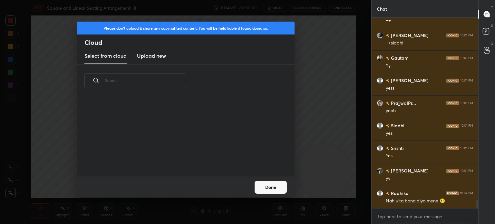
scroll to position [79, 207]
click at [152, 63] on new "Upload new" at bounding box center [151, 56] width 29 height 16
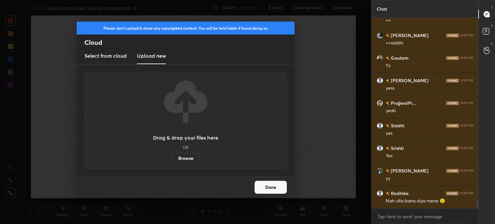
click at [182, 159] on label "Browse" at bounding box center [186, 158] width 29 height 10
click at [172, 159] on input "Browse" at bounding box center [172, 158] width 0 height 10
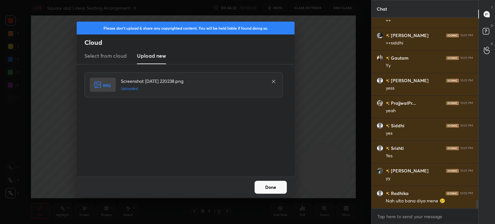
click at [267, 188] on button "Done" at bounding box center [271, 187] width 32 height 13
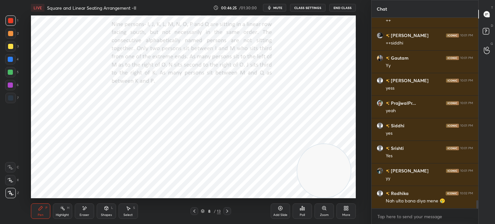
scroll to position [4234, 0]
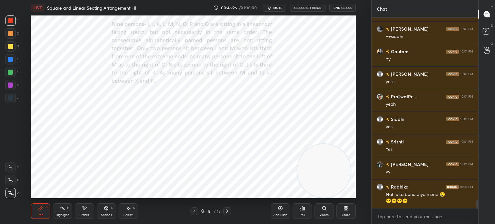
click at [279, 4] on button "mute" at bounding box center [274, 8] width 23 height 8
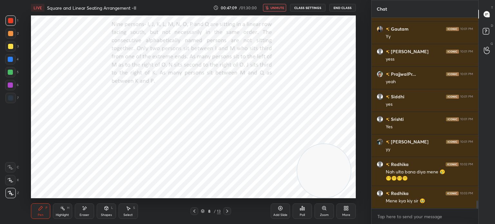
click at [275, 8] on span "unmute" at bounding box center [278, 7] width 14 height 5
click at [274, 9] on button "mute" at bounding box center [274, 8] width 23 height 8
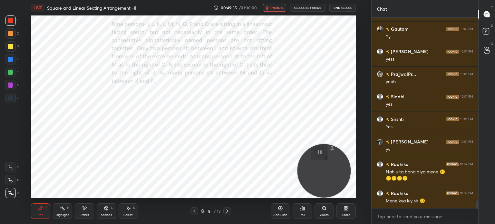
scroll to position [4302, 0]
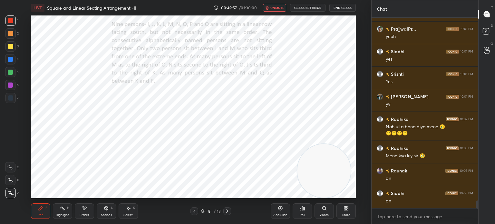
click at [276, 7] on span "unmute" at bounding box center [278, 7] width 14 height 5
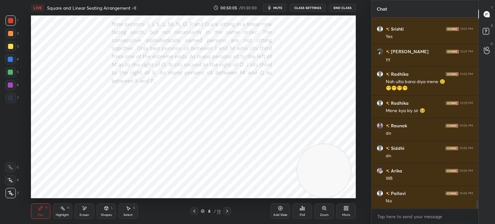
scroll to position [4370, 0]
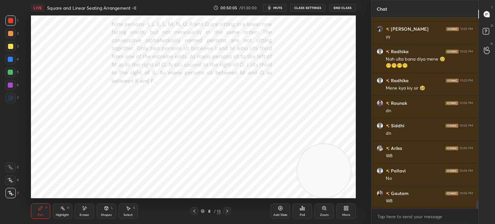
click at [276, 7] on span "mute" at bounding box center [278, 7] width 9 height 5
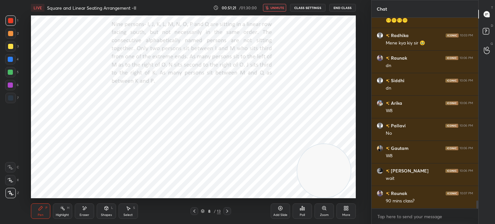
scroll to position [4438, 0]
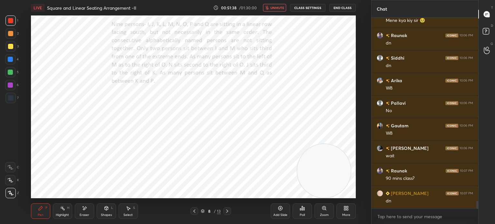
click at [275, 7] on span "unmute" at bounding box center [278, 7] width 14 height 5
click at [278, 9] on span "mute" at bounding box center [278, 7] width 9 height 5
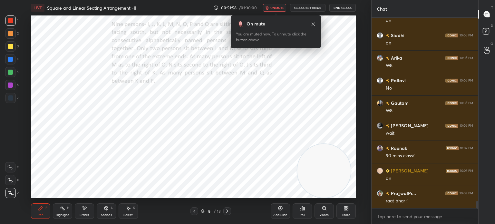
click at [276, 6] on span "unmute" at bounding box center [278, 7] width 14 height 5
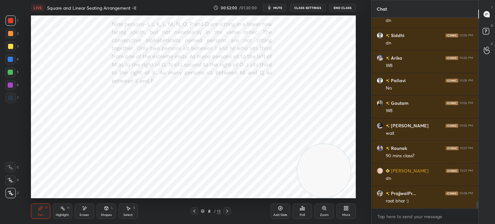
scroll to position [4483, 0]
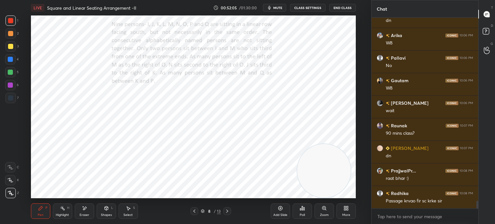
click at [276, 6] on span "mute" at bounding box center [278, 7] width 9 height 5
click at [274, 10] on button "unmute" at bounding box center [274, 8] width 23 height 8
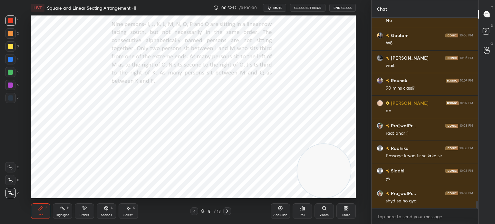
scroll to position [4550, 0]
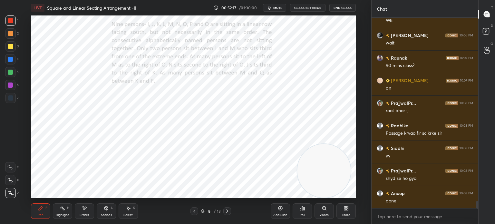
click at [348, 209] on icon at bounding box center [348, 210] width 2 height 2
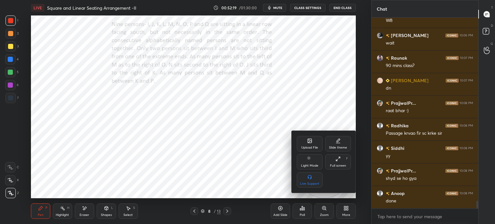
click at [303, 143] on div "Upload File" at bounding box center [310, 143] width 26 height 15
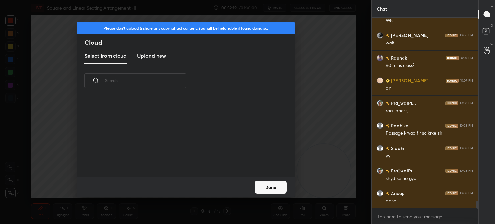
scroll to position [79, 207]
click at [155, 56] on h3 "Upload new" at bounding box center [151, 56] width 29 height 8
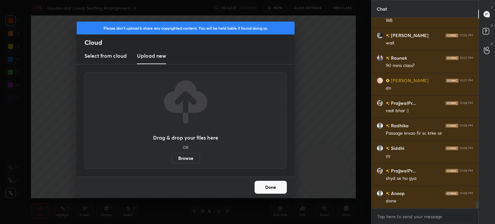
click at [185, 158] on label "Browse" at bounding box center [186, 158] width 29 height 10
click at [172, 158] on input "Browse" at bounding box center [172, 158] width 0 height 10
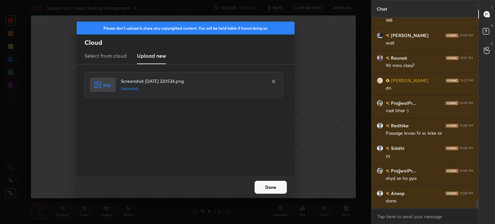
click at [272, 184] on button "Done" at bounding box center [271, 187] width 32 height 13
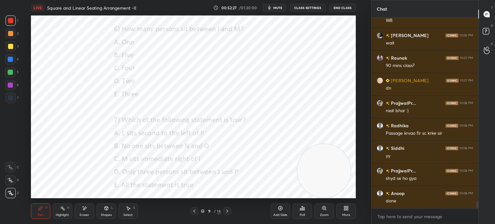
click at [342, 208] on div "More" at bounding box center [346, 211] width 19 height 15
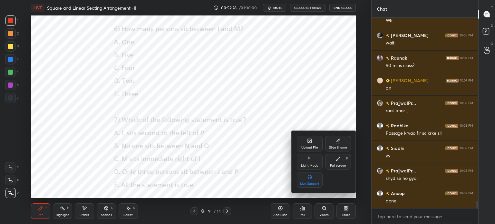
click at [306, 140] on div "Upload File" at bounding box center [310, 143] width 26 height 15
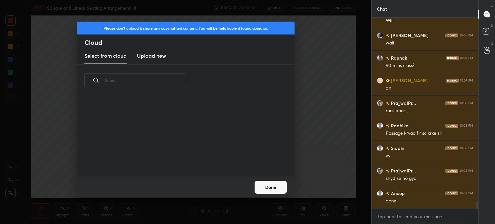
click at [154, 58] on h3 "Upload new" at bounding box center [151, 56] width 29 height 8
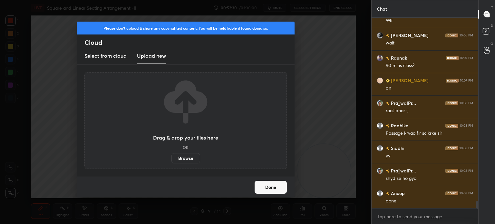
click at [185, 155] on label "Browse" at bounding box center [186, 158] width 29 height 10
click at [172, 155] on input "Browse" at bounding box center [172, 158] width 0 height 10
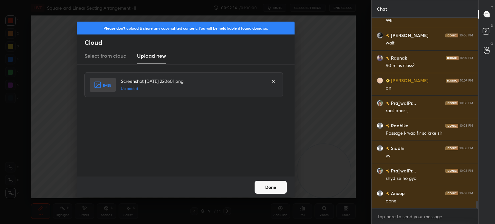
click at [272, 191] on button "Done" at bounding box center [271, 187] width 32 height 13
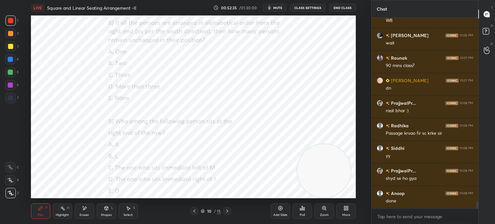
scroll to position [4573, 0]
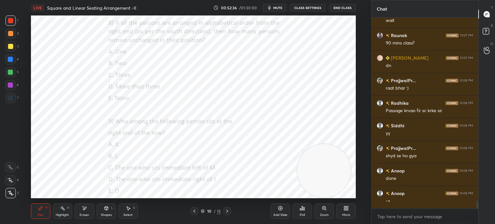
click at [344, 205] on div "More" at bounding box center [346, 211] width 19 height 15
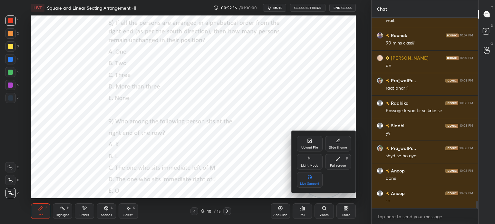
scroll to position [4631, 0]
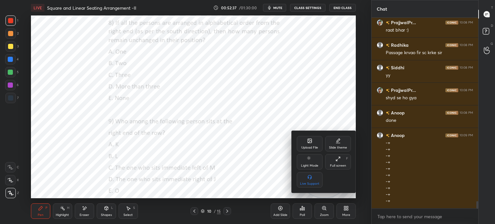
click at [305, 142] on div "Upload File" at bounding box center [310, 143] width 26 height 15
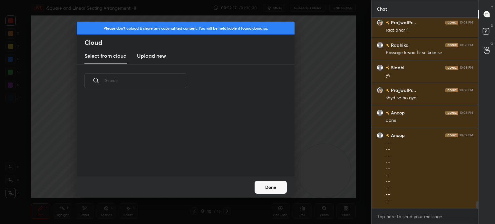
scroll to position [79, 207]
click at [160, 58] on h3 "Upload new" at bounding box center [151, 56] width 29 height 8
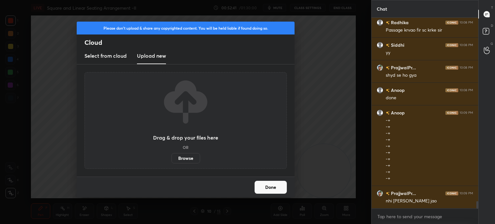
click at [188, 159] on label "Browse" at bounding box center [186, 158] width 29 height 10
click at [172, 159] on input "Browse" at bounding box center [172, 158] width 0 height 10
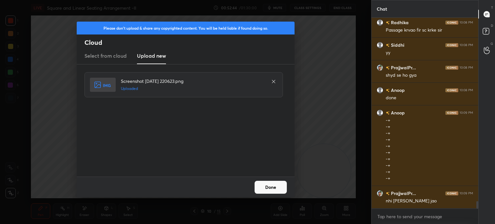
click at [264, 188] on button "Done" at bounding box center [271, 187] width 32 height 13
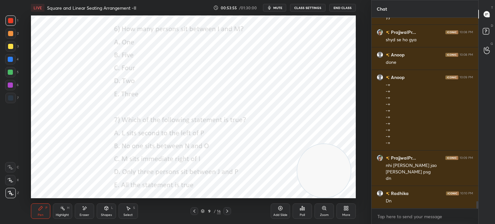
scroll to position [4712, 0]
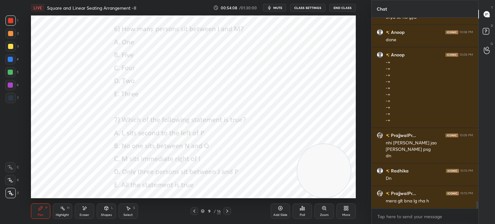
click at [298, 215] on div "Poll" at bounding box center [302, 211] width 19 height 15
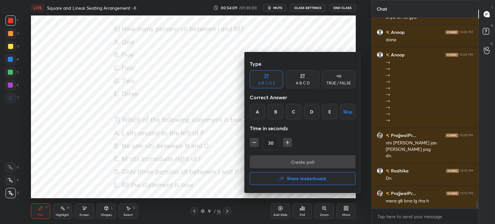
click at [312, 111] on div "D" at bounding box center [311, 111] width 15 height 15
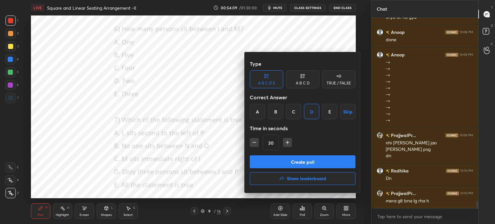
click at [286, 157] on button "Create poll" at bounding box center [303, 161] width 106 height 13
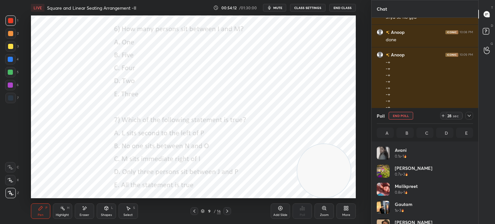
scroll to position [75, 95]
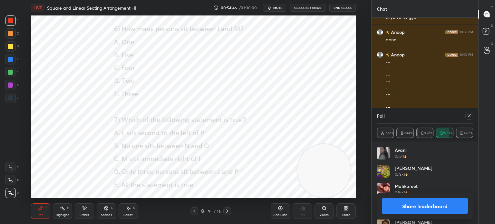
click at [393, 205] on button "Share leaderboard" at bounding box center [425, 205] width 86 height 15
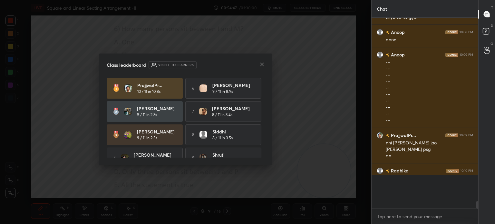
scroll to position [204, 105]
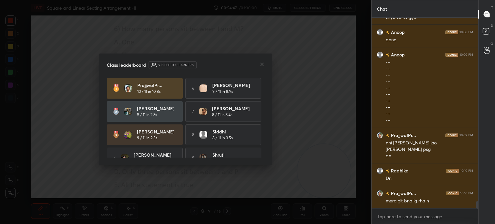
click at [261, 65] on icon at bounding box center [262, 64] width 5 height 5
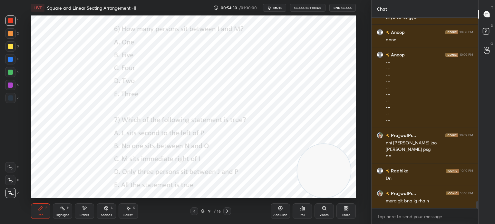
click at [306, 214] on div "Poll" at bounding box center [302, 211] width 19 height 15
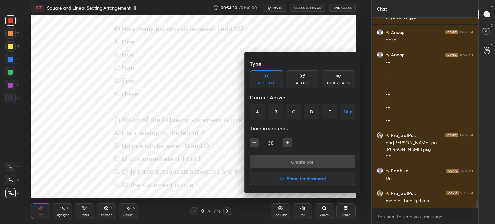
click at [310, 111] on div "D" at bounding box center [311, 111] width 15 height 15
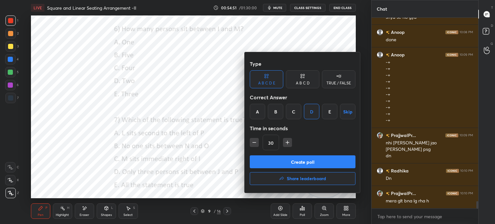
click at [283, 162] on button "Create poll" at bounding box center [303, 161] width 106 height 13
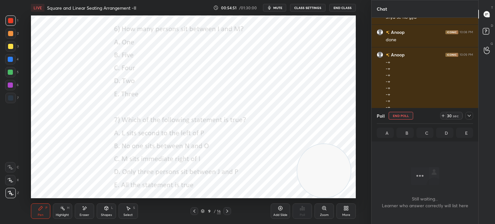
scroll to position [2, 2]
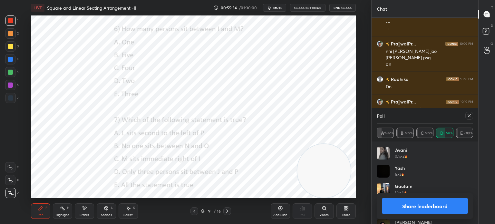
click at [395, 204] on button "Share leaderboard" at bounding box center [425, 205] width 86 height 15
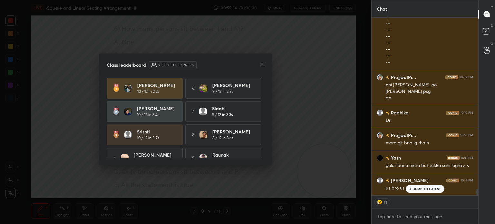
click at [263, 62] on icon at bounding box center [262, 64] width 5 height 5
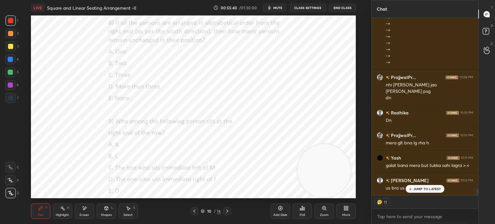
click at [302, 9] on button "CLASS SETTINGS" at bounding box center [307, 8] width 35 height 8
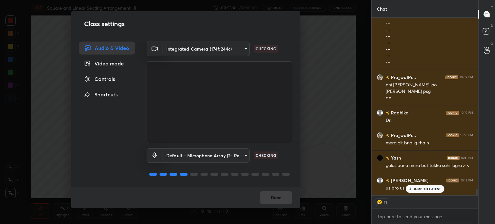
click at [99, 79] on div "Controls" at bounding box center [107, 79] width 56 height 13
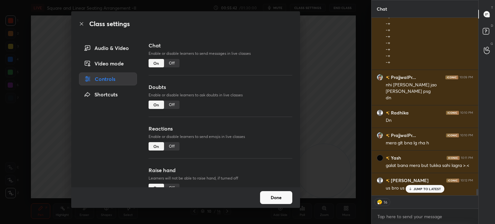
click at [170, 147] on div "Off" at bounding box center [171, 146] width 15 height 8
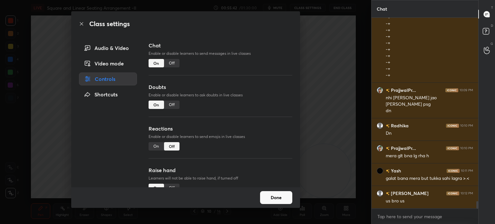
click at [276, 200] on button "Done" at bounding box center [276, 197] width 32 height 13
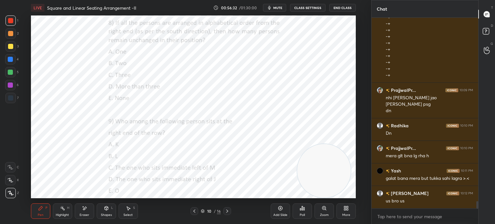
scroll to position [4779, 0]
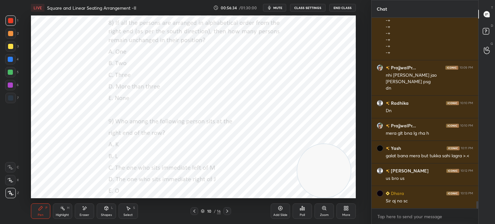
click at [301, 213] on div "Poll" at bounding box center [302, 211] width 19 height 15
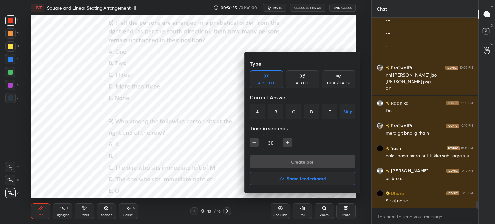
click at [257, 113] on div "A" at bounding box center [257, 111] width 15 height 15
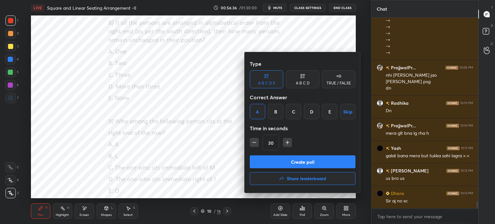
click at [262, 161] on button "Create poll" at bounding box center [303, 161] width 106 height 13
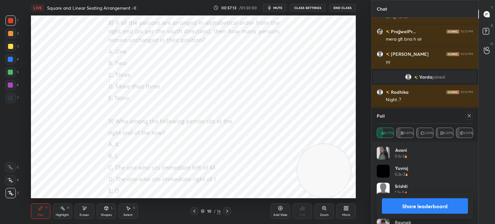
scroll to position [4551, 0]
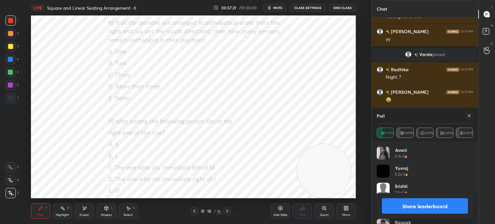
click at [396, 212] on button "Share leaderboard" at bounding box center [425, 205] width 86 height 15
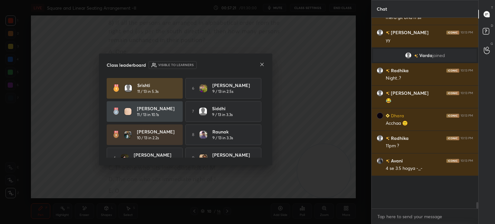
scroll to position [4528, 0]
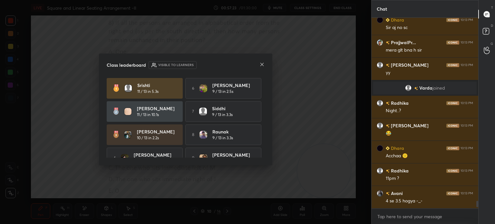
click at [260, 64] on icon at bounding box center [262, 64] width 5 height 5
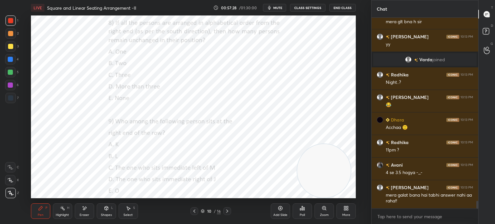
click at [301, 212] on div "Poll" at bounding box center [302, 211] width 19 height 15
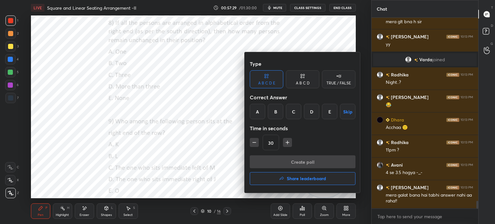
click at [311, 113] on div "D" at bounding box center [311, 111] width 15 height 15
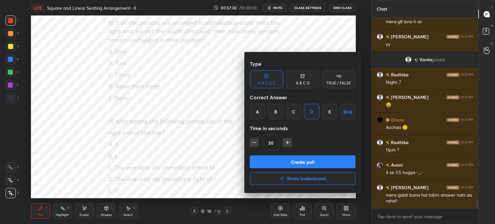
click at [282, 159] on button "Create poll" at bounding box center [303, 161] width 106 height 13
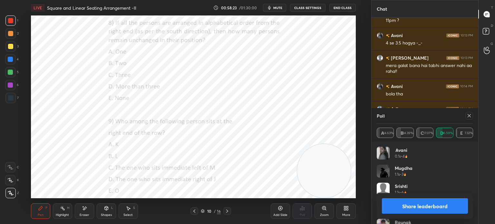
click at [471, 116] on icon at bounding box center [469, 115] width 5 height 5
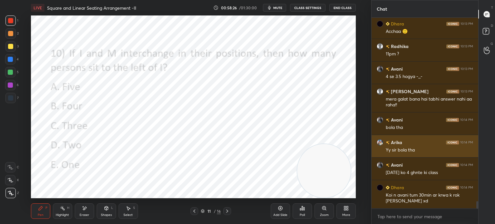
scroll to position [4665, 0]
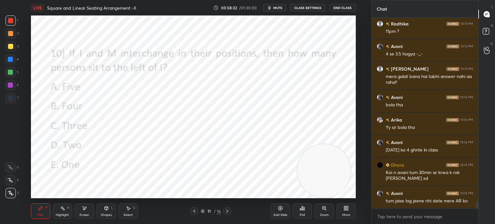
click at [301, 214] on div "Poll" at bounding box center [302, 215] width 5 height 3
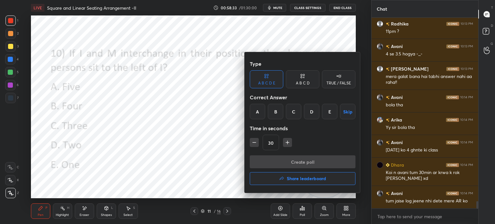
click at [310, 110] on div "D" at bounding box center [311, 111] width 15 height 15
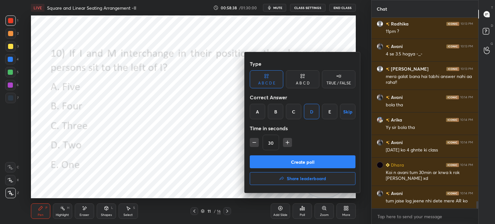
click at [275, 163] on button "Create poll" at bounding box center [303, 161] width 106 height 13
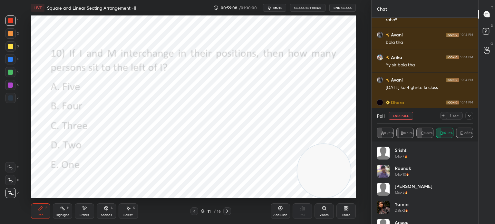
scroll to position [4750, 0]
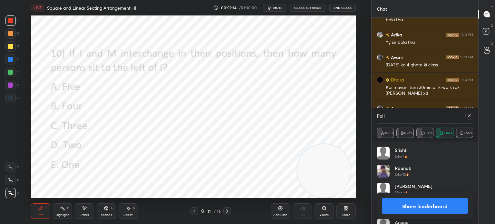
click at [467, 118] on icon at bounding box center [469, 115] width 5 height 5
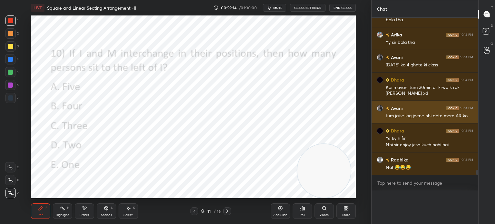
scroll to position [0, 0]
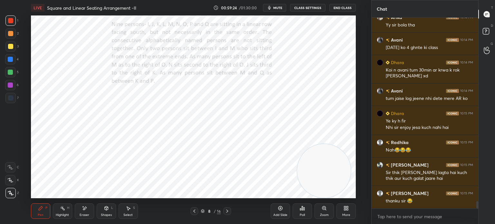
click at [104, 212] on div "Shapes L" at bounding box center [106, 211] width 19 height 15
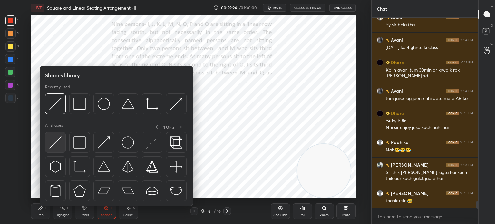
click at [53, 140] on img at bounding box center [55, 142] width 12 height 12
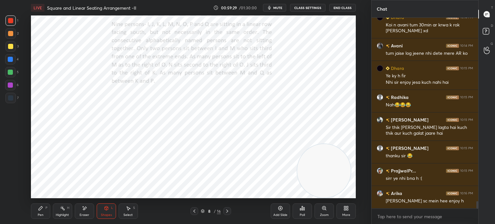
click at [40, 210] on icon at bounding box center [41, 208] width 4 height 4
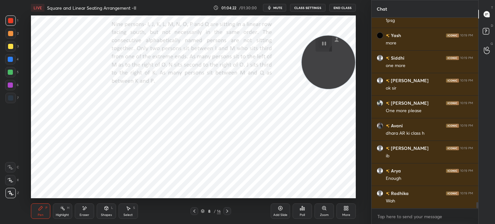
scroll to position [5766, 0]
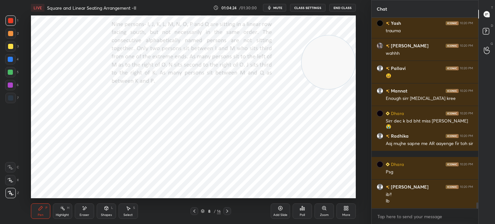
click at [346, 214] on div "More" at bounding box center [347, 215] width 8 height 3
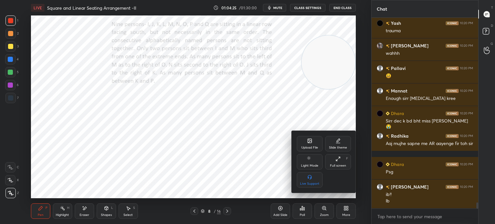
click at [306, 145] on div "Upload File" at bounding box center [310, 143] width 26 height 15
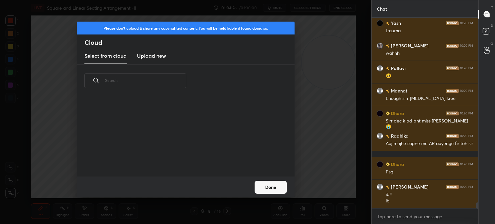
scroll to position [79, 207]
click at [157, 58] on h3 "Upload new" at bounding box center [151, 56] width 29 height 8
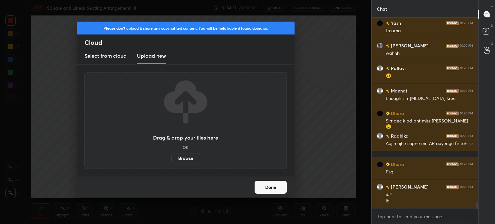
click at [178, 158] on label "Browse" at bounding box center [186, 158] width 29 height 10
click at [172, 158] on input "Browse" at bounding box center [172, 158] width 0 height 10
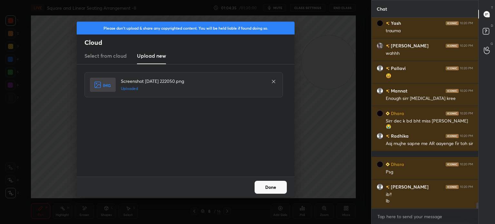
click at [278, 184] on button "Done" at bounding box center [271, 187] width 32 height 13
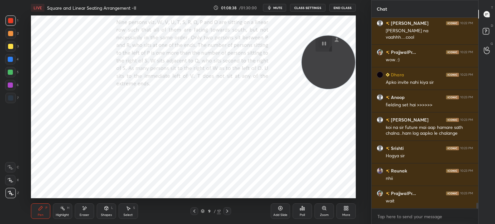
scroll to position [6128, 0]
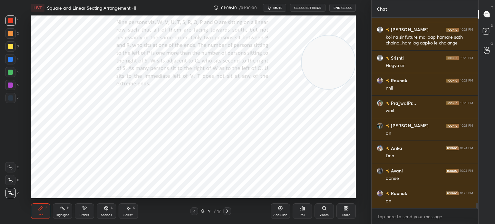
click at [277, 6] on span "mute" at bounding box center [278, 7] width 9 height 5
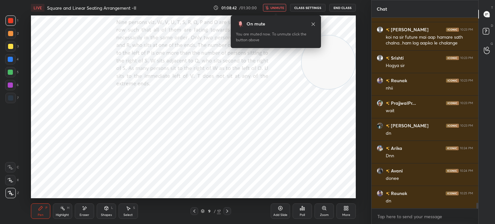
click at [344, 210] on icon at bounding box center [346, 208] width 5 height 5
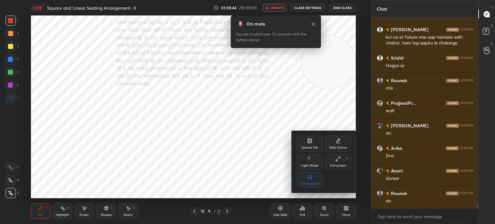
click at [308, 142] on icon at bounding box center [310, 141] width 4 height 4
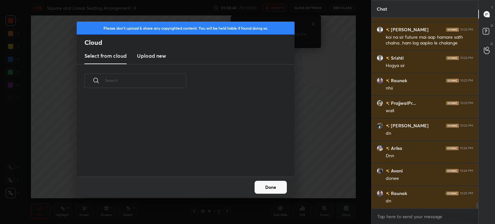
scroll to position [79, 207]
click at [166, 61] on div "Select from cloud Upload new" at bounding box center [186, 56] width 218 height 16
click at [157, 58] on h3 "Upload new" at bounding box center [151, 56] width 29 height 8
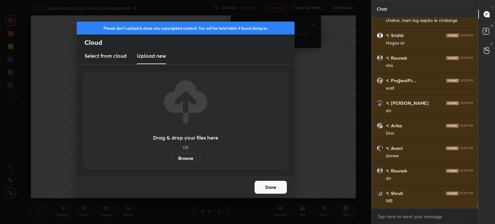
click at [185, 158] on label "Browse" at bounding box center [186, 158] width 29 height 10
click at [172, 158] on input "Browse" at bounding box center [172, 158] width 0 height 10
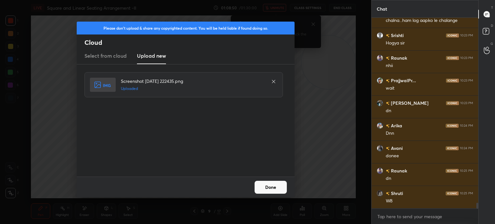
click at [268, 187] on button "Done" at bounding box center [271, 187] width 32 height 13
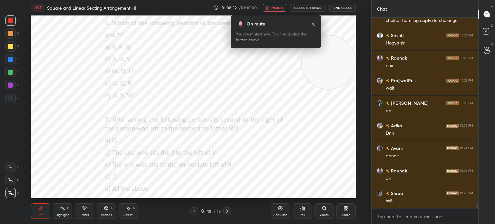
scroll to position [6173, 0]
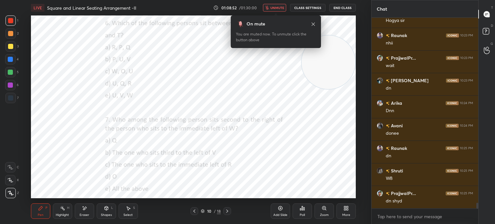
click at [341, 207] on div "More" at bounding box center [346, 211] width 19 height 15
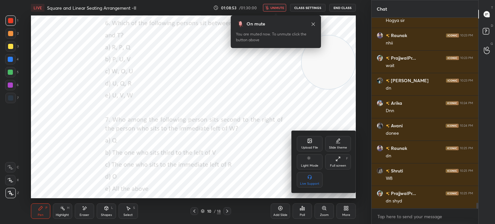
click at [308, 146] on div "Upload File" at bounding box center [310, 147] width 17 height 3
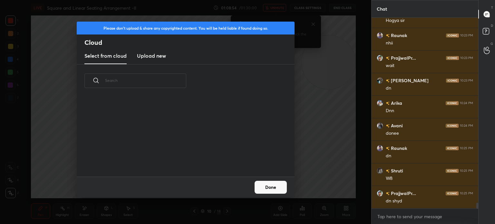
scroll to position [79, 207]
click at [147, 58] on h3 "Upload new" at bounding box center [151, 56] width 29 height 8
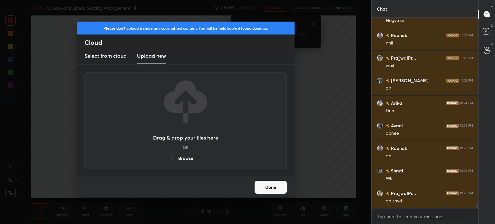
scroll to position [6196, 0]
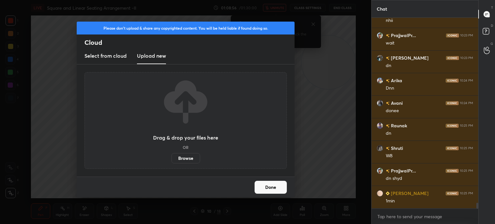
click at [189, 156] on label "Browse" at bounding box center [186, 158] width 29 height 10
click at [172, 156] on input "Browse" at bounding box center [172, 158] width 0 height 10
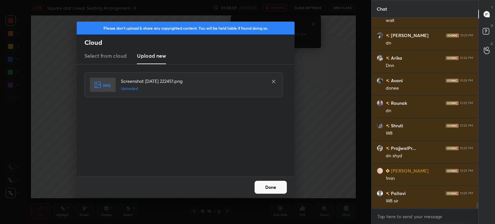
scroll to position [6241, 0]
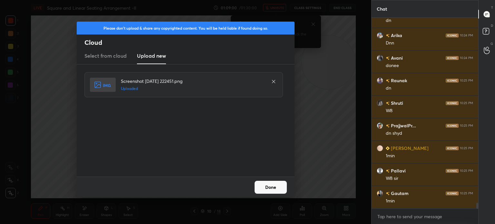
click at [264, 183] on button "Done" at bounding box center [271, 187] width 32 height 13
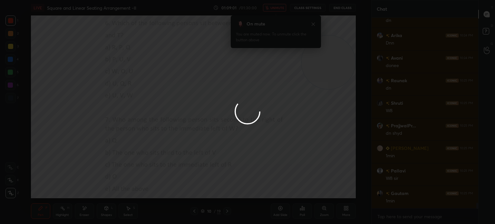
scroll to position [6264, 0]
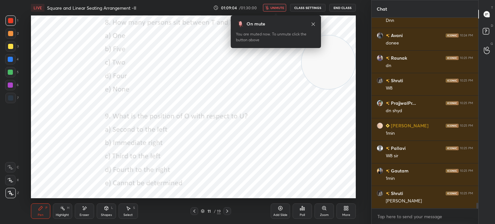
click at [346, 207] on icon at bounding box center [346, 208] width 5 height 5
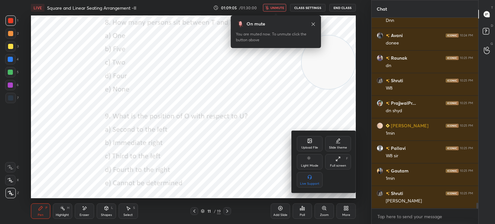
click at [306, 138] on div "Upload File" at bounding box center [310, 143] width 26 height 15
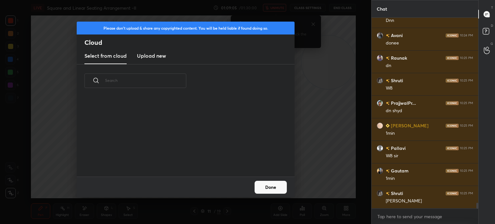
scroll to position [79, 207]
click at [156, 54] on h3 "Upload new" at bounding box center [151, 56] width 29 height 8
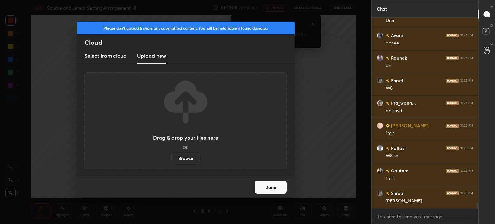
click at [179, 156] on label "Browse" at bounding box center [186, 158] width 29 height 10
click at [172, 156] on input "Browse" at bounding box center [172, 158] width 0 height 10
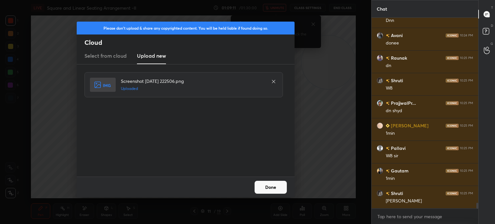
click at [262, 184] on button "Done" at bounding box center [271, 187] width 32 height 13
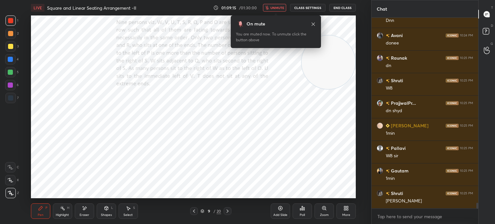
click at [279, 10] on button "unmute" at bounding box center [274, 8] width 23 height 8
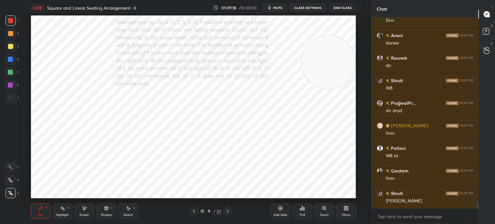
click at [281, 7] on span "mute" at bounding box center [278, 7] width 9 height 5
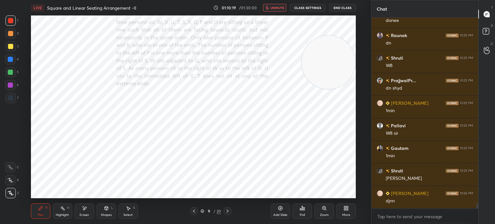
click at [274, 10] on span "unmute" at bounding box center [278, 7] width 14 height 5
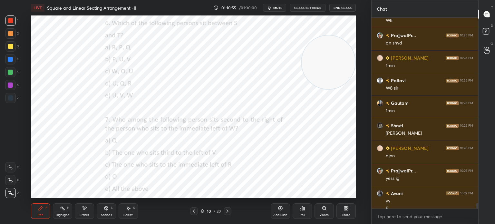
scroll to position [6338, 0]
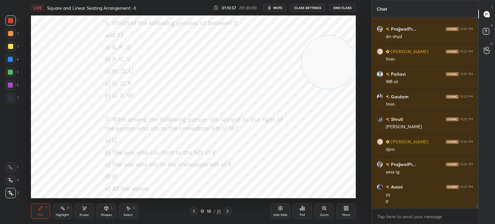
click at [301, 214] on div "Poll" at bounding box center [302, 215] width 5 height 3
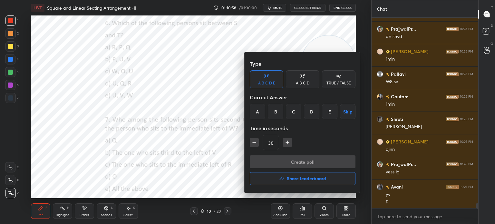
click at [276, 112] on div "B" at bounding box center [275, 111] width 15 height 15
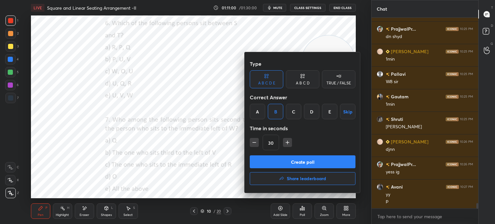
click at [266, 162] on button "Create poll" at bounding box center [303, 161] width 106 height 13
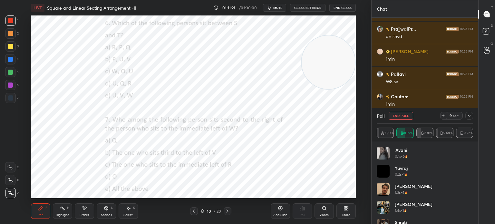
scroll to position [6394, 0]
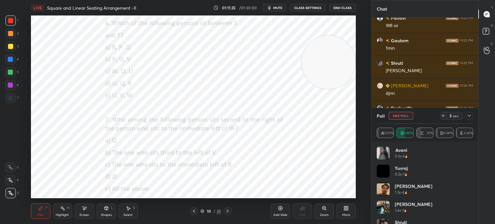
click at [395, 117] on button "End Poll" at bounding box center [401, 116] width 25 height 8
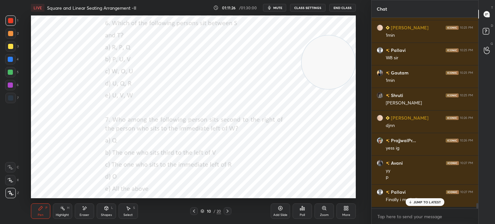
scroll to position [6361, 0]
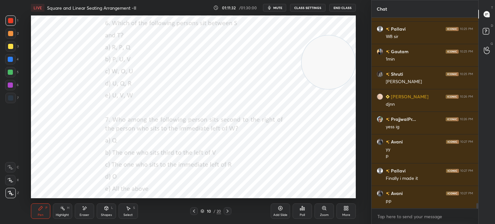
click at [302, 215] on div "Poll" at bounding box center [302, 215] width 5 height 3
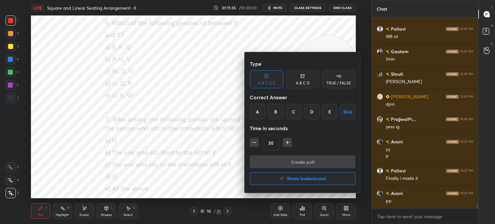
click at [201, 96] on div at bounding box center [247, 112] width 495 height 224
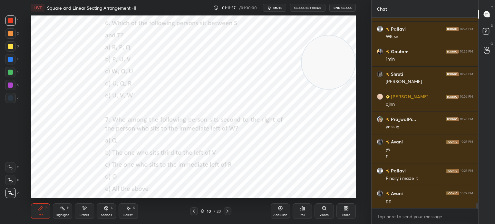
click at [275, 8] on span "mute" at bounding box center [278, 7] width 9 height 5
click at [274, 7] on span "unmute" at bounding box center [278, 7] width 14 height 5
click at [276, 7] on span "mute" at bounding box center [278, 7] width 9 height 5
click at [276, 9] on span "unmute" at bounding box center [278, 7] width 14 height 5
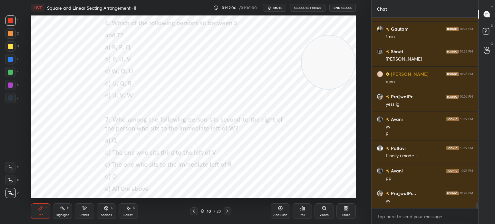
click at [301, 214] on div "Poll" at bounding box center [302, 215] width 5 height 3
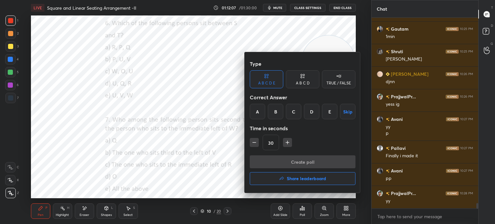
click at [256, 111] on div "A" at bounding box center [257, 111] width 15 height 15
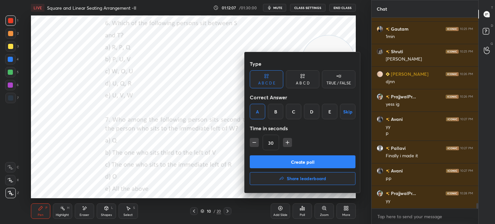
click at [273, 164] on button "Create poll" at bounding box center [303, 161] width 106 height 13
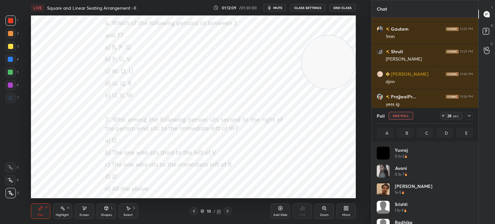
scroll to position [75, 95]
click at [276, 8] on span "mute" at bounding box center [278, 7] width 9 height 5
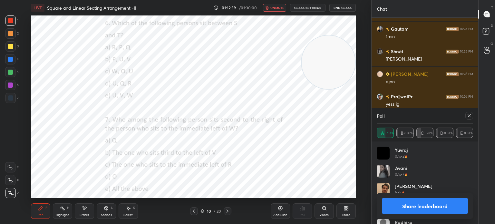
click at [405, 207] on button "Share leaderboard" at bounding box center [425, 205] width 86 height 15
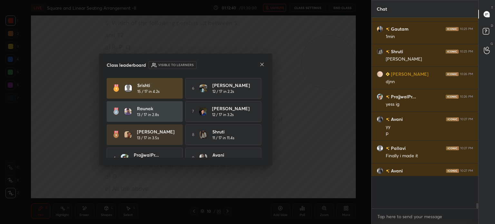
scroll to position [188, 105]
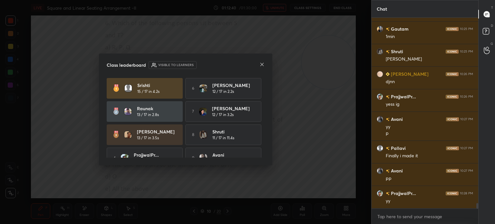
click at [262, 65] on icon at bounding box center [262, 64] width 5 height 5
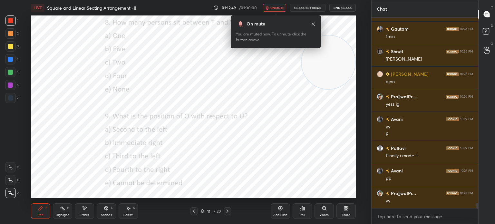
click at [300, 212] on div "Poll" at bounding box center [302, 211] width 19 height 15
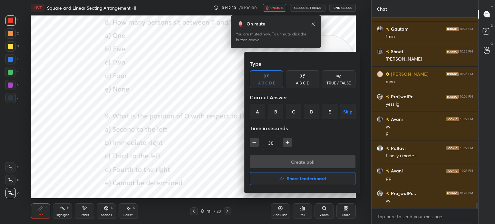
click at [293, 111] on div "C" at bounding box center [293, 111] width 15 height 15
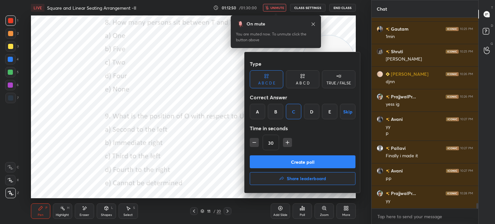
click at [285, 160] on button "Create poll" at bounding box center [303, 161] width 106 height 13
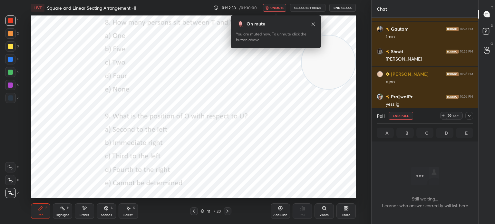
click at [276, 7] on span "unmute" at bounding box center [278, 7] width 14 height 5
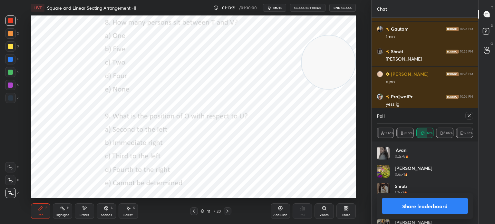
scroll to position [6462, 0]
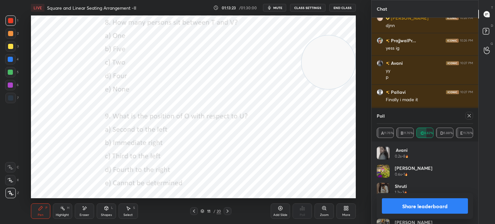
click at [392, 207] on button "Share leaderboard" at bounding box center [425, 205] width 86 height 15
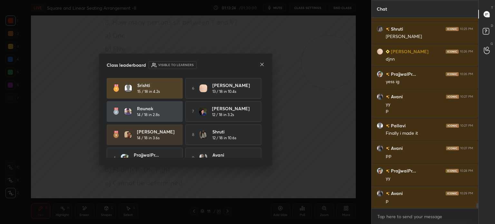
click at [261, 63] on icon at bounding box center [262, 64] width 3 height 3
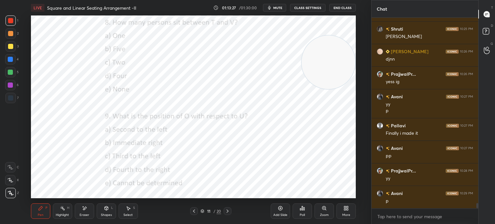
click at [303, 215] on div "Poll" at bounding box center [302, 215] width 5 height 3
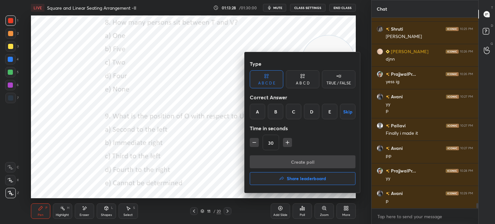
click at [294, 109] on div "C" at bounding box center [293, 111] width 15 height 15
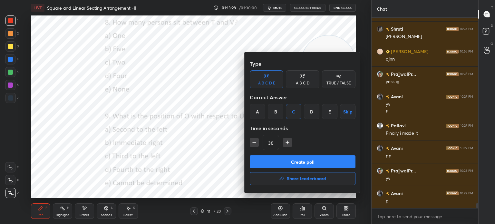
click at [298, 161] on button "Create poll" at bounding box center [303, 161] width 106 height 13
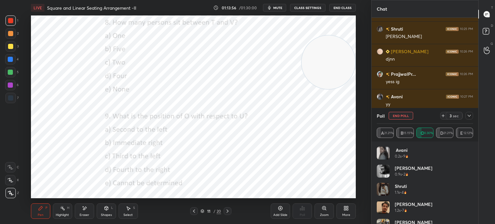
click at [400, 115] on button "End Poll" at bounding box center [401, 116] width 25 height 8
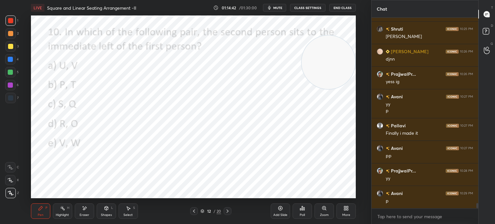
scroll to position [6451, 0]
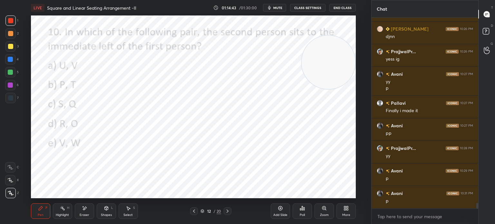
click at [298, 213] on div "Poll" at bounding box center [302, 211] width 19 height 15
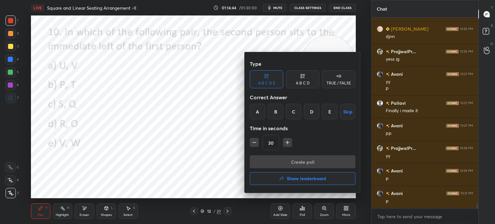
click at [271, 111] on div "B" at bounding box center [275, 111] width 15 height 15
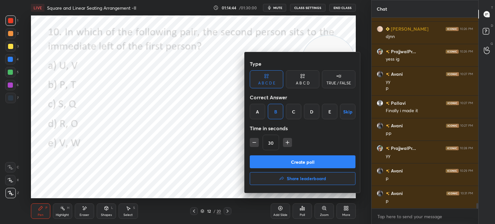
click at [270, 159] on button "Create poll" at bounding box center [303, 161] width 106 height 13
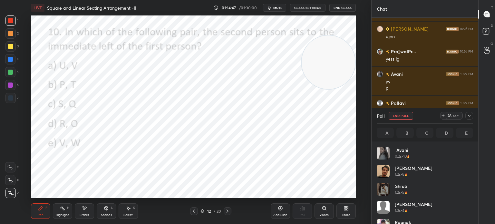
scroll to position [75, 95]
click at [277, 7] on span "mute" at bounding box center [278, 7] width 9 height 5
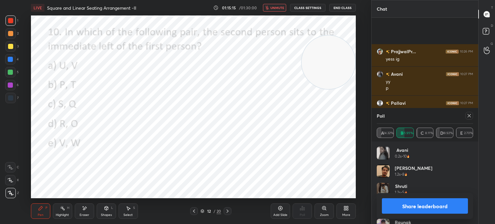
scroll to position [6507, 0]
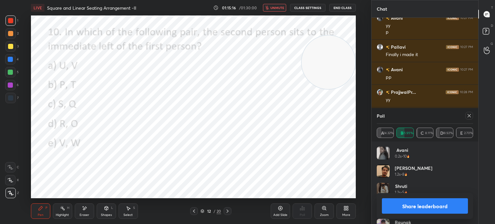
click at [411, 206] on button "Share leaderboard" at bounding box center [425, 205] width 86 height 15
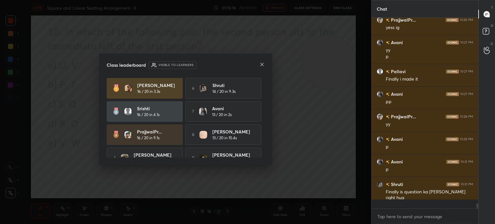
scroll to position [189, 105]
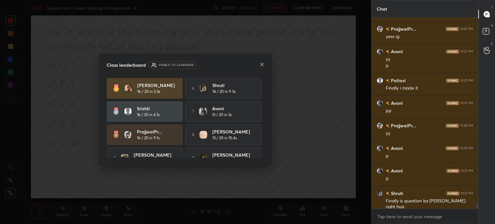
click at [260, 65] on icon at bounding box center [262, 64] width 5 height 5
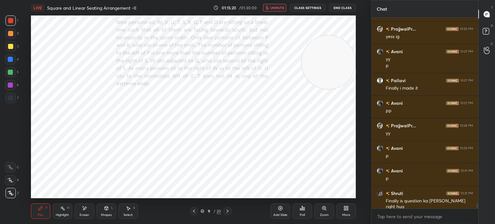
click at [277, 7] on span "unmute" at bounding box center [278, 7] width 14 height 5
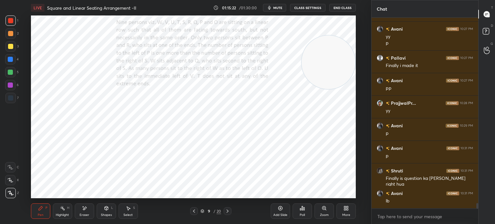
click at [86, 212] on div "Eraser" at bounding box center [84, 211] width 19 height 15
click at [104, 211] on icon at bounding box center [106, 208] width 5 height 5
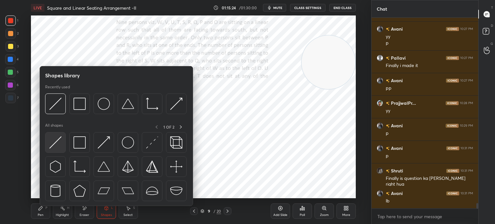
click at [56, 143] on img at bounding box center [55, 142] width 12 height 12
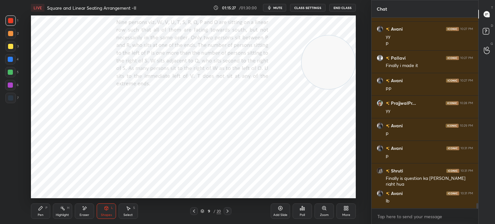
click at [38, 209] on icon at bounding box center [40, 208] width 5 height 5
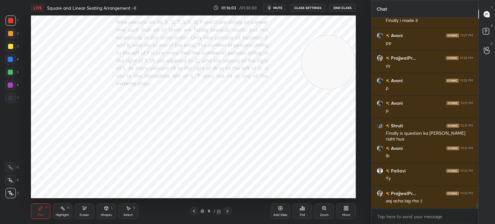
scroll to position [6564, 0]
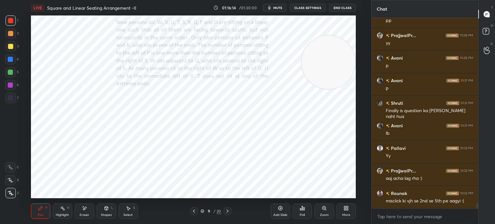
click at [84, 214] on div "Eraser" at bounding box center [85, 215] width 10 height 3
click at [43, 213] on div "Pen P" at bounding box center [40, 211] width 19 height 15
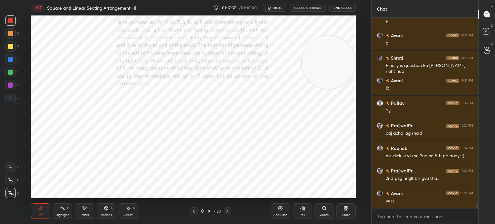
scroll to position [6631, 0]
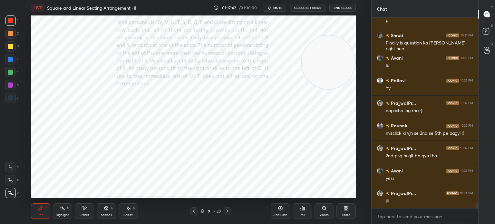
click at [304, 215] on div "Poll" at bounding box center [302, 215] width 5 height 3
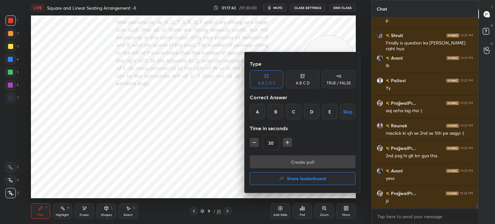
click at [269, 176] on button "Share leaderboard" at bounding box center [303, 178] width 106 height 13
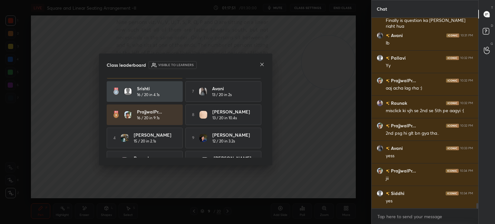
scroll to position [35, 0]
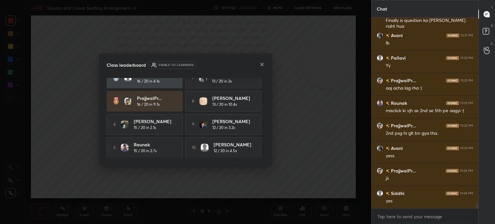
click at [261, 65] on icon at bounding box center [262, 64] width 5 height 5
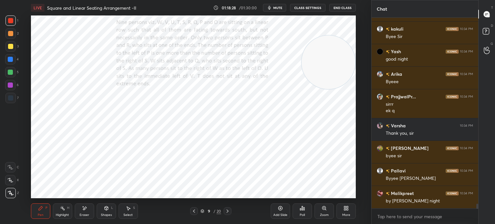
scroll to position [7186, 0]
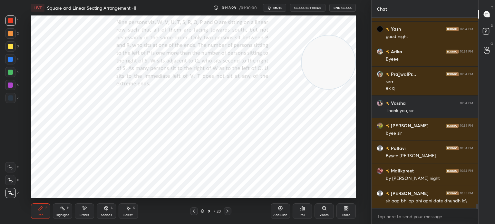
click at [278, 10] on button "mute" at bounding box center [274, 8] width 23 height 8
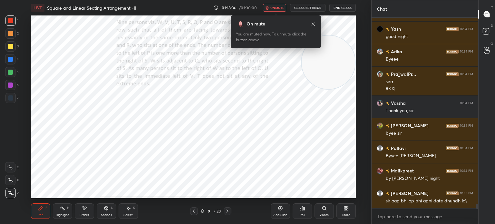
click at [276, 7] on span "unmute" at bounding box center [278, 7] width 14 height 5
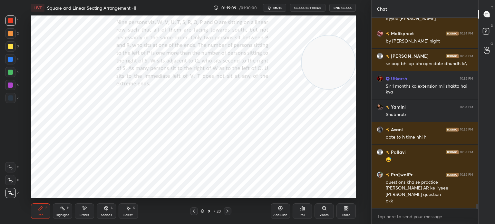
scroll to position [7329, 0]
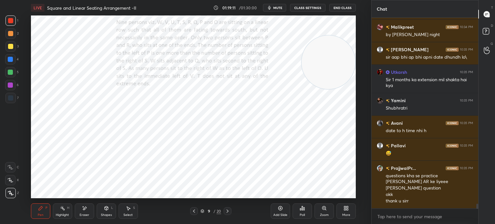
click at [340, 7] on button "End Class" at bounding box center [343, 8] width 26 height 8
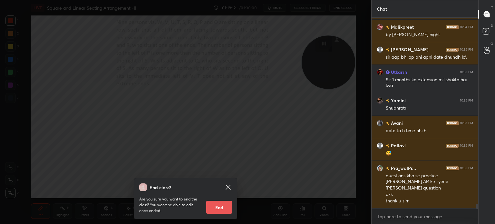
click at [218, 205] on button "End" at bounding box center [219, 207] width 26 height 13
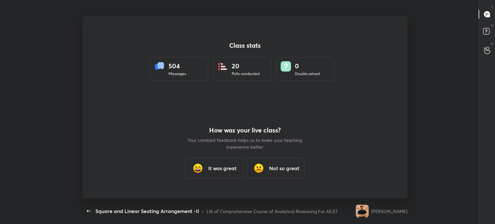
scroll to position [32071, 31767]
